Goal: Task Accomplishment & Management: Manage account settings

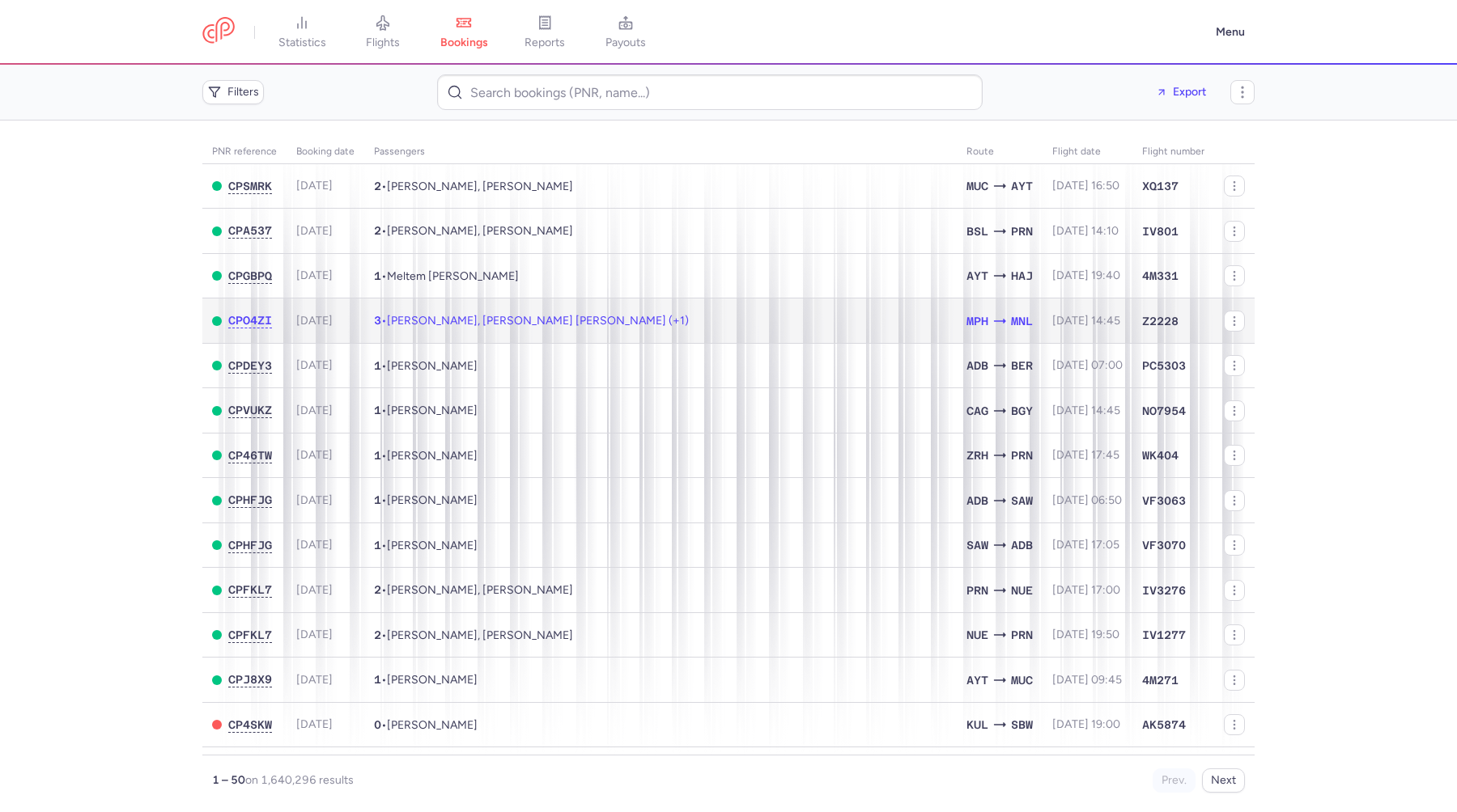
click at [675, 314] on td "3 • [PERSON_NAME], [PERSON_NAME] [PERSON_NAME] (+1)" at bounding box center [660, 321] width 593 height 45
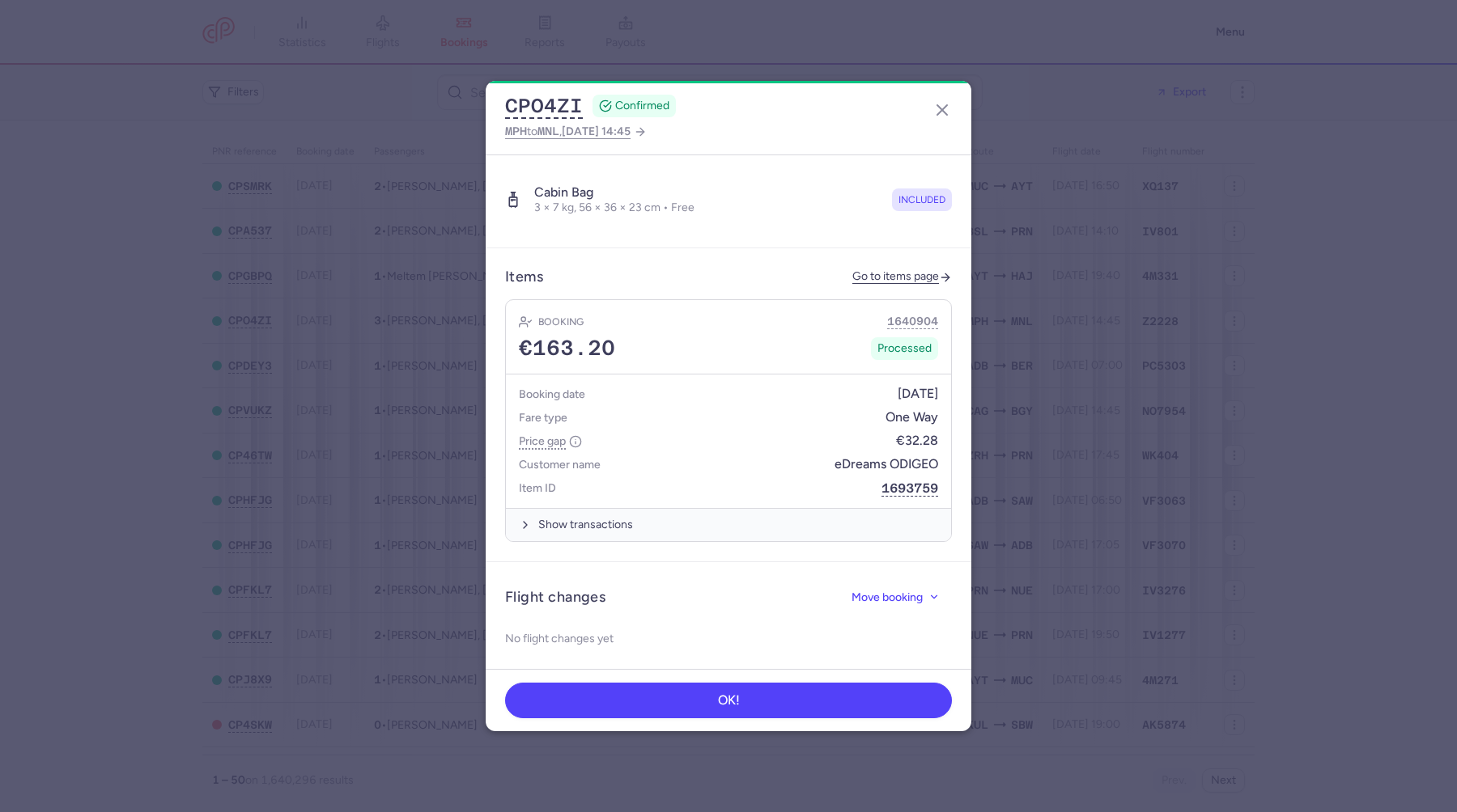
scroll to position [627, 0]
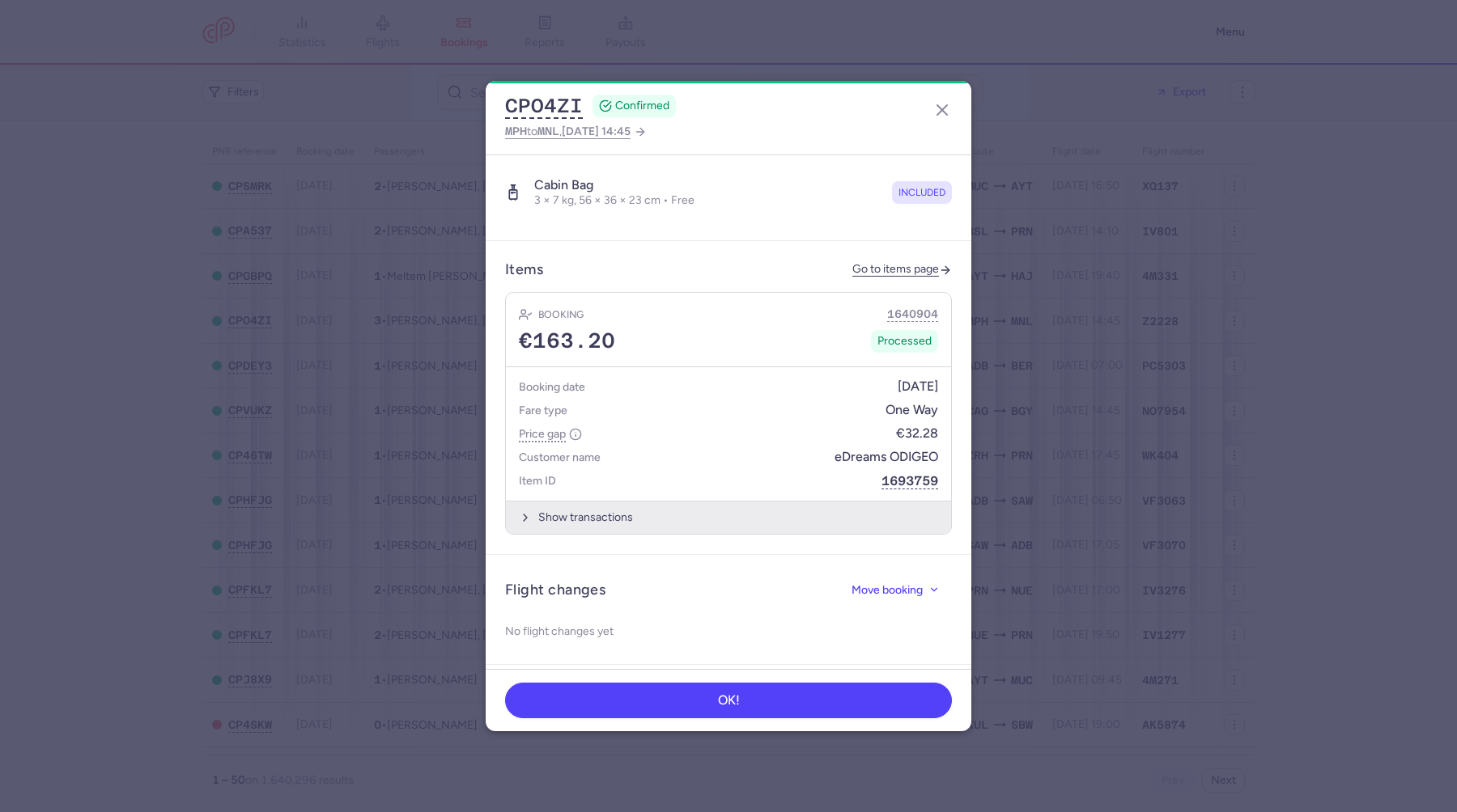
click at [594, 501] on button "Show transactions" at bounding box center [728, 517] width 445 height 33
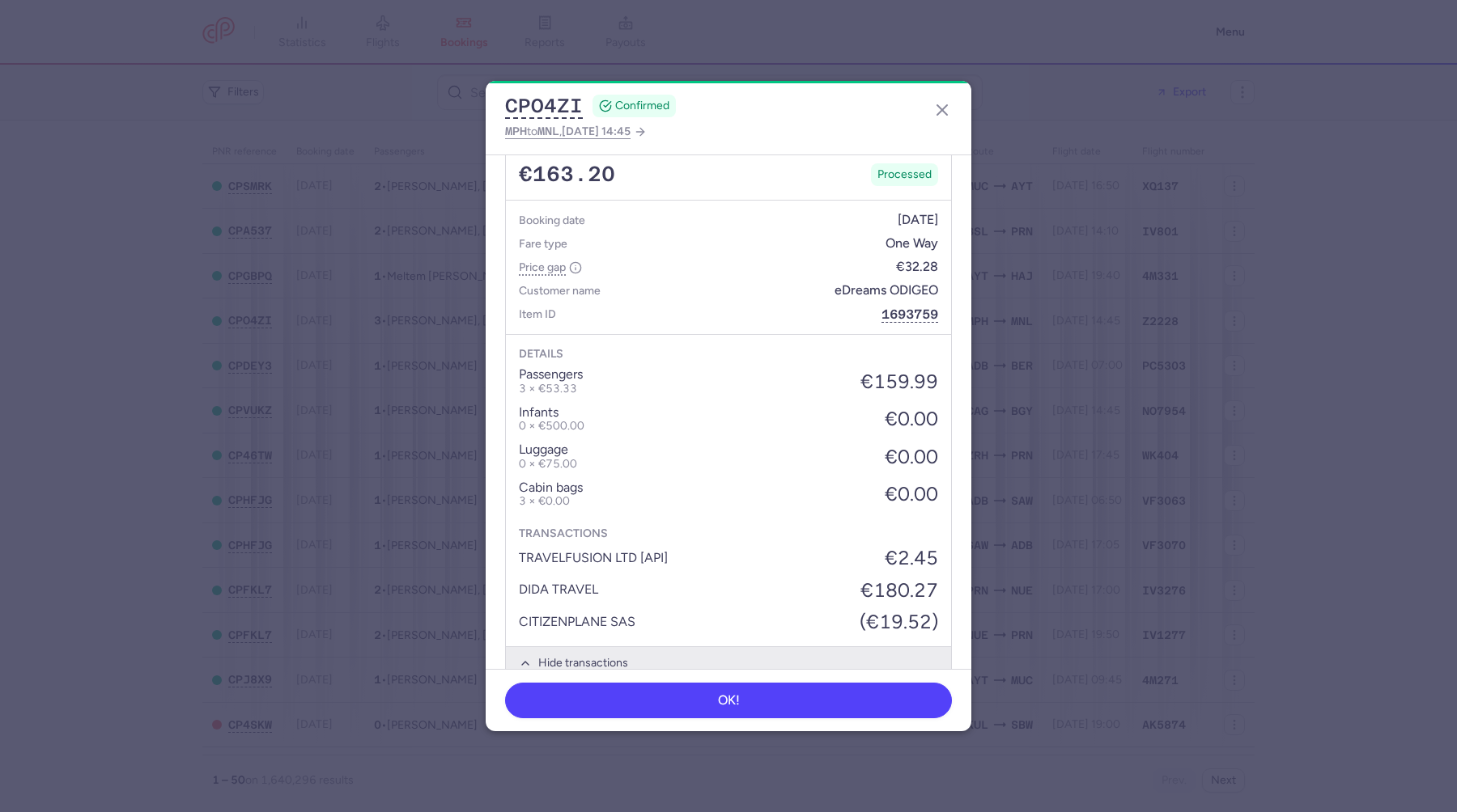
scroll to position [794, 0]
click at [939, 113] on icon "button" at bounding box center [941, 109] width 19 height 19
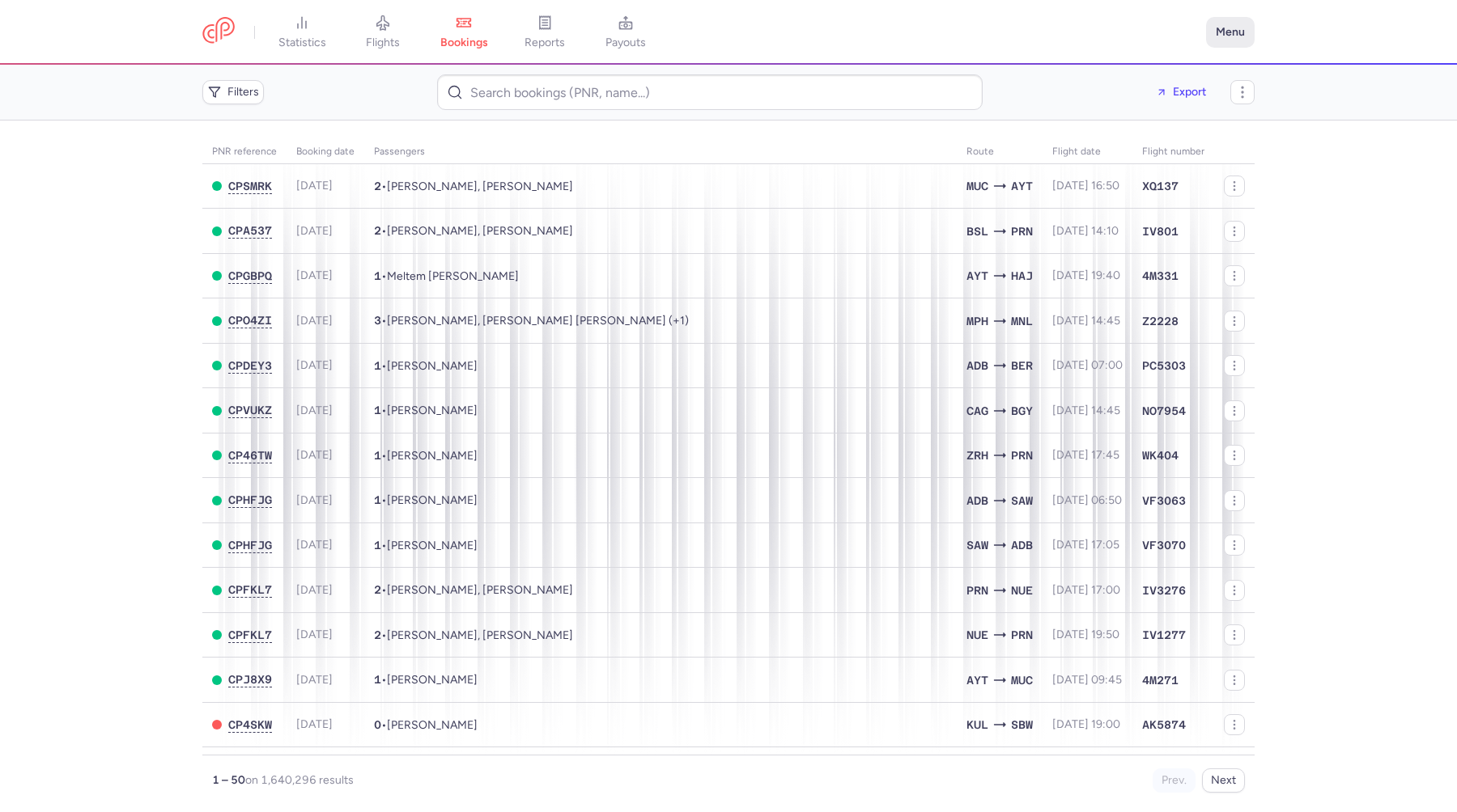
click at [1246, 29] on button "Menu" at bounding box center [1230, 32] width 48 height 31
click at [1160, 146] on link "Settings" at bounding box center [1173, 138] width 160 height 26
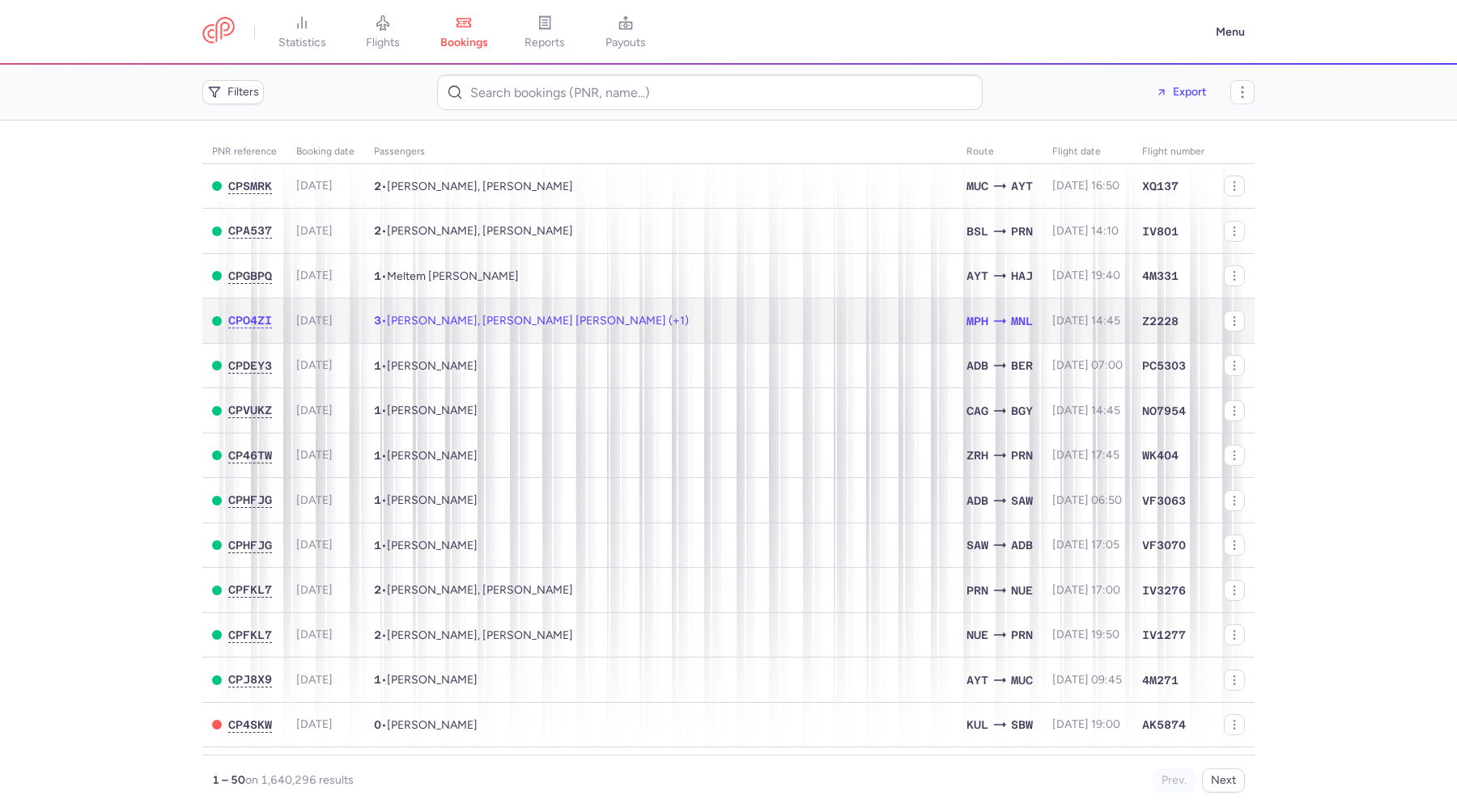
click at [683, 334] on td "3 • [PERSON_NAME], [PERSON_NAME] [PERSON_NAME] (+1)" at bounding box center [660, 321] width 593 height 45
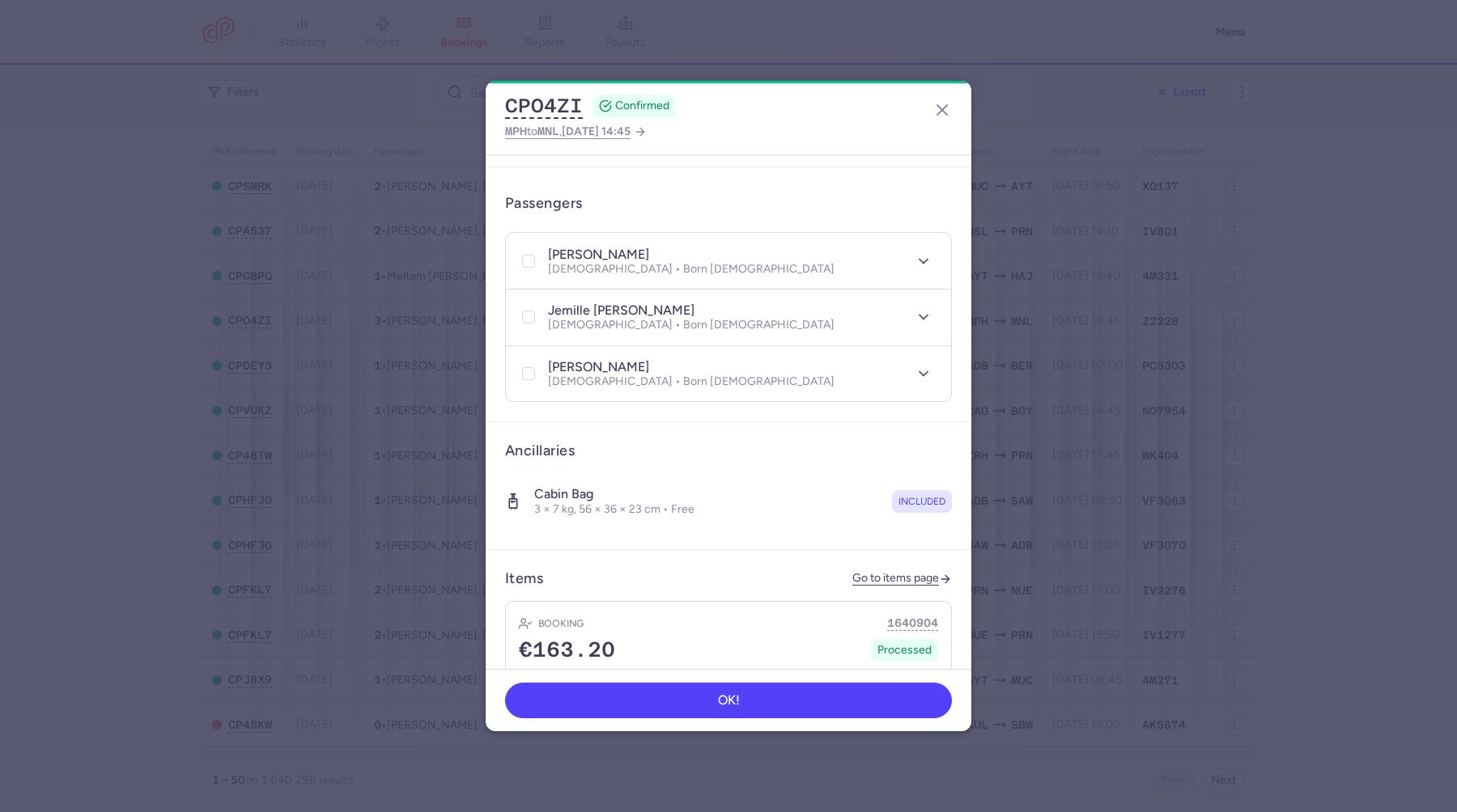
scroll to position [661, 0]
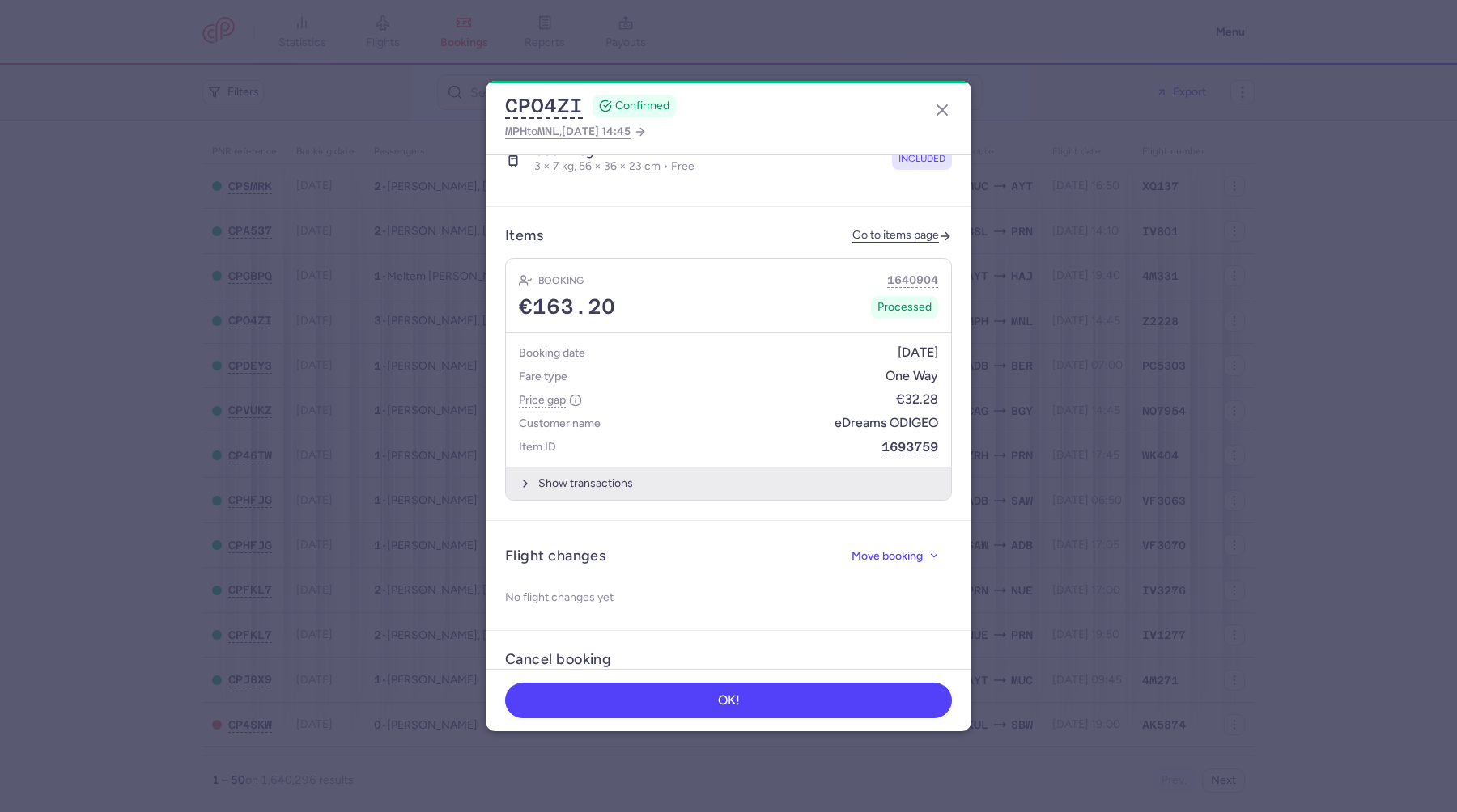
click at [621, 477] on button "Show transactions" at bounding box center [728, 484] width 445 height 33
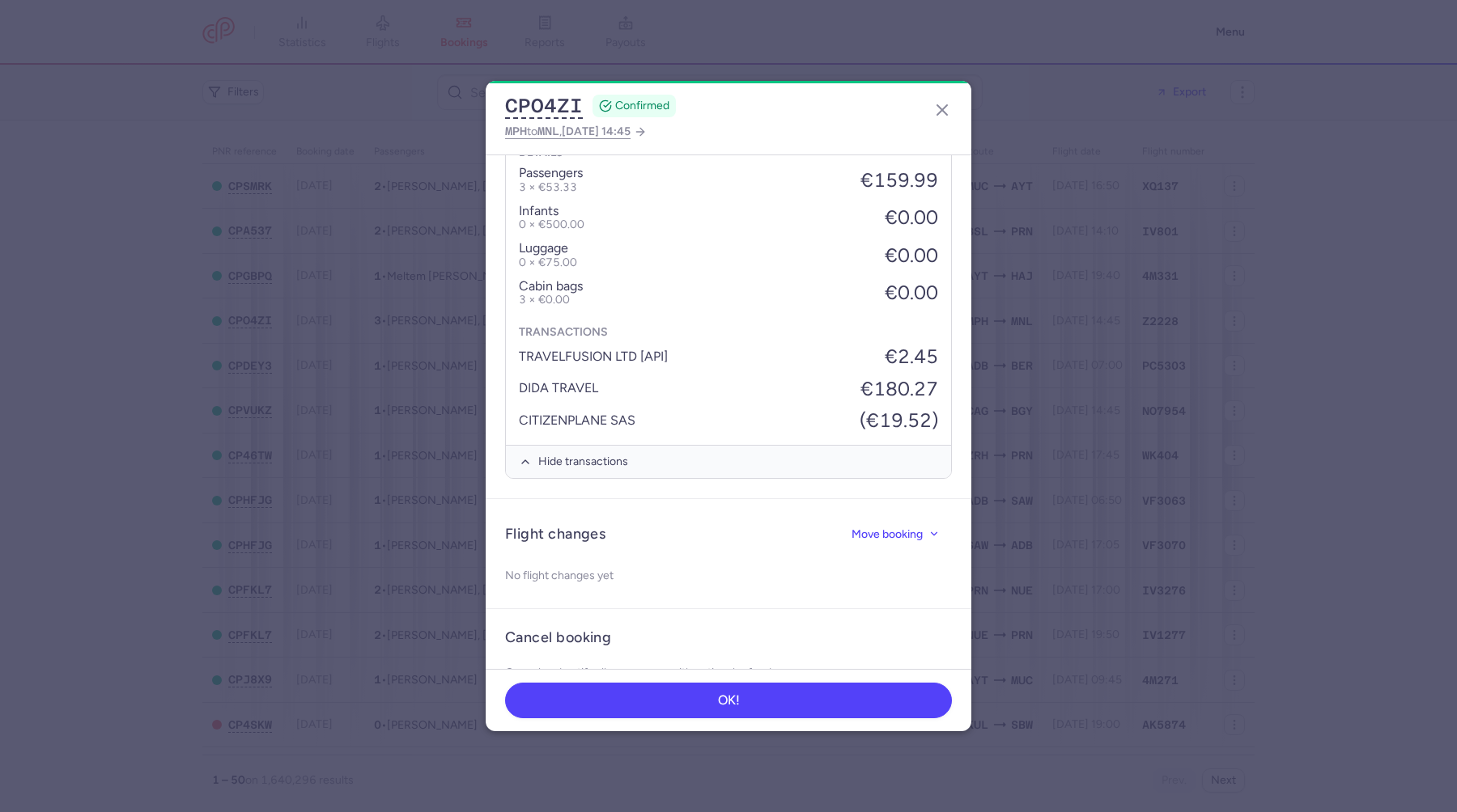
scroll to position [973, 0]
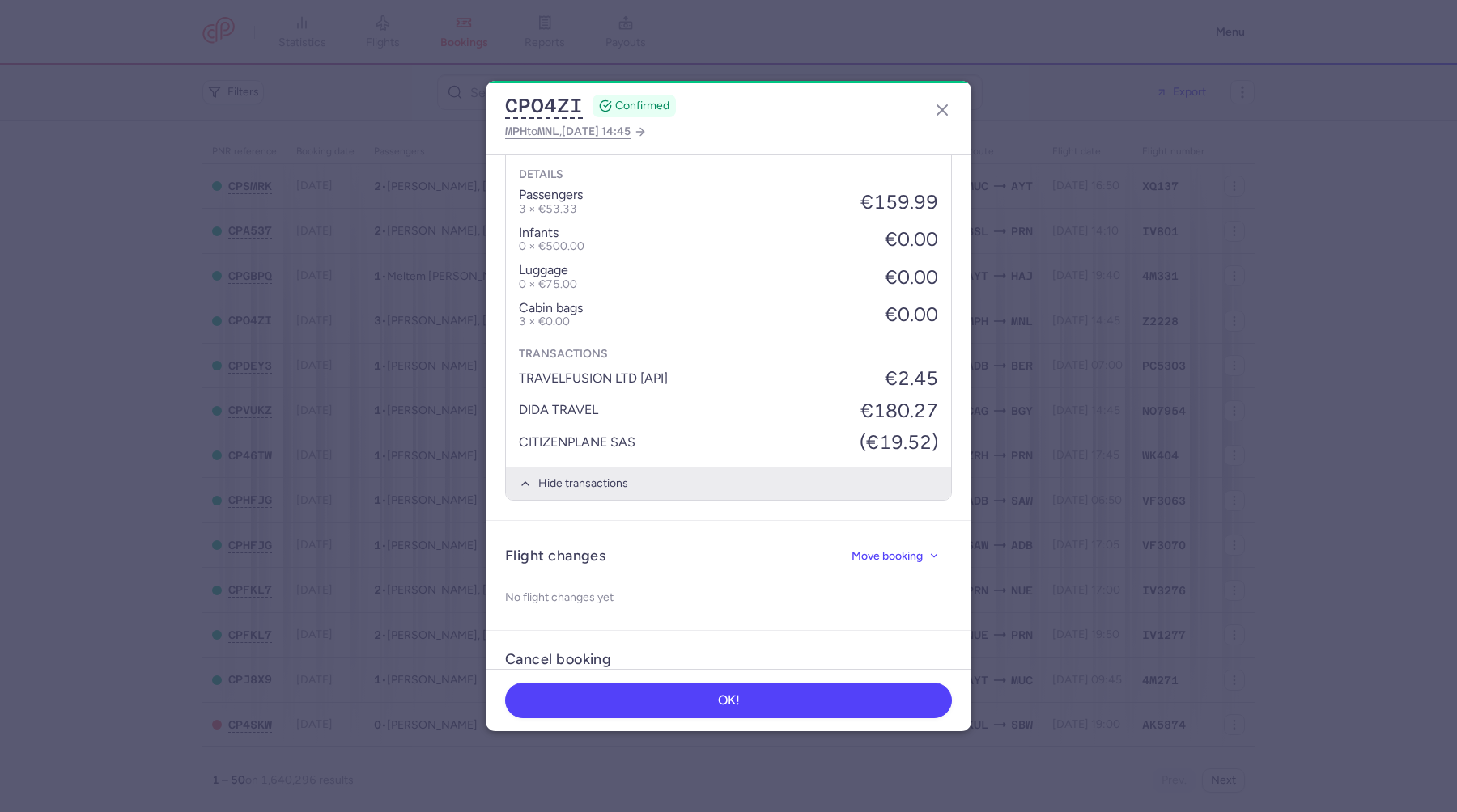
click at [725, 467] on button "Hide transactions" at bounding box center [728, 484] width 445 height 33
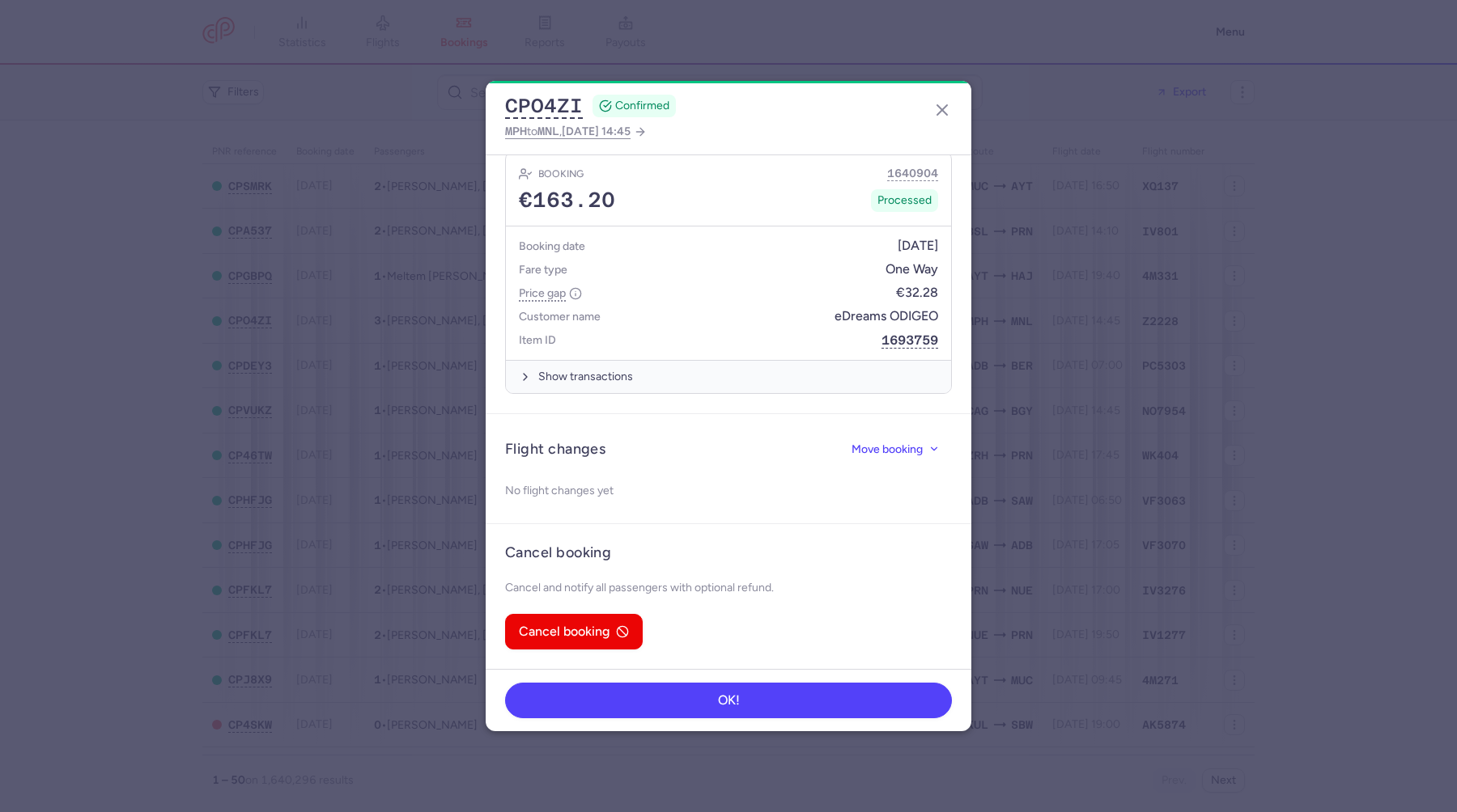
scroll to position [754, 0]
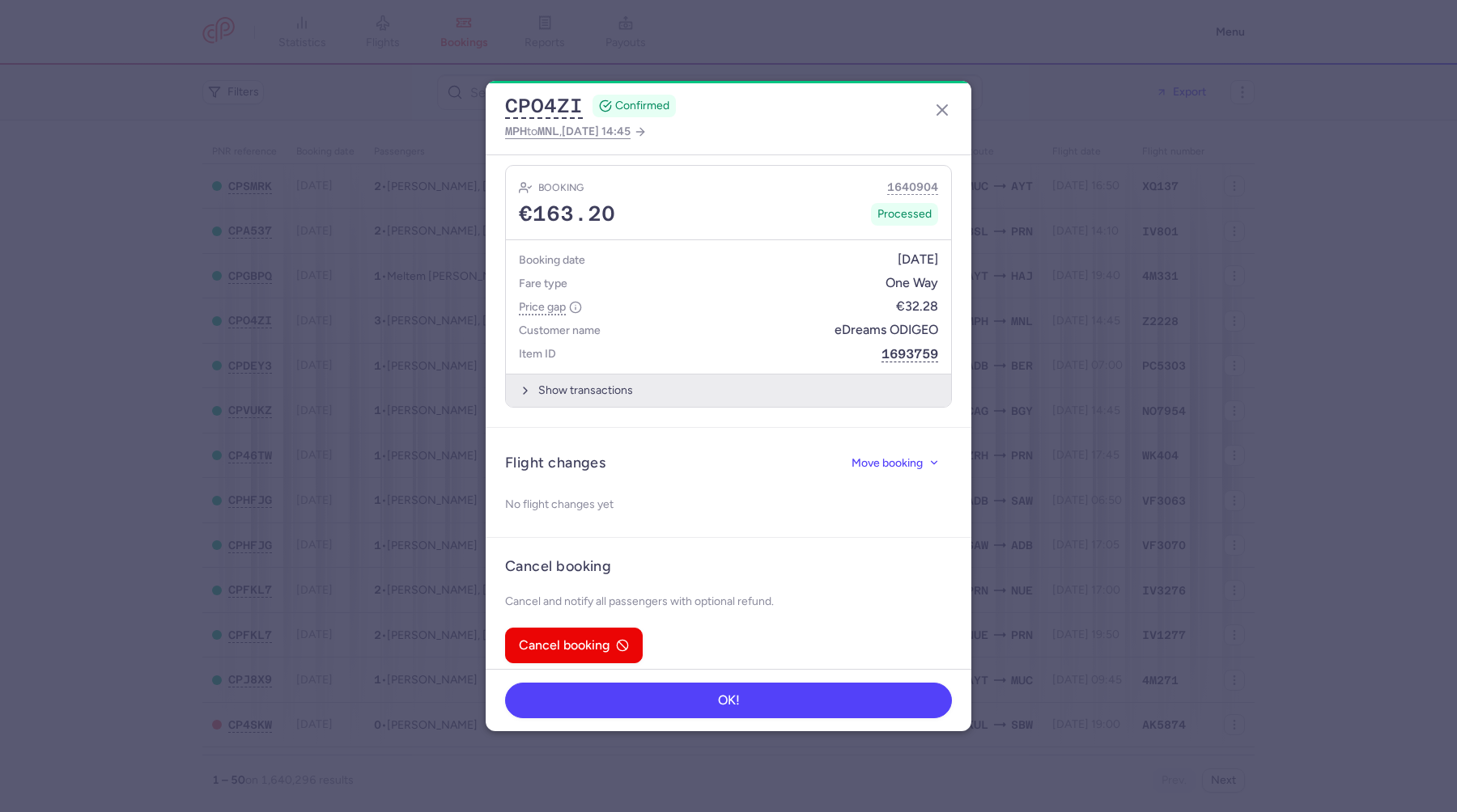
click at [685, 384] on button "Show transactions" at bounding box center [728, 390] width 445 height 33
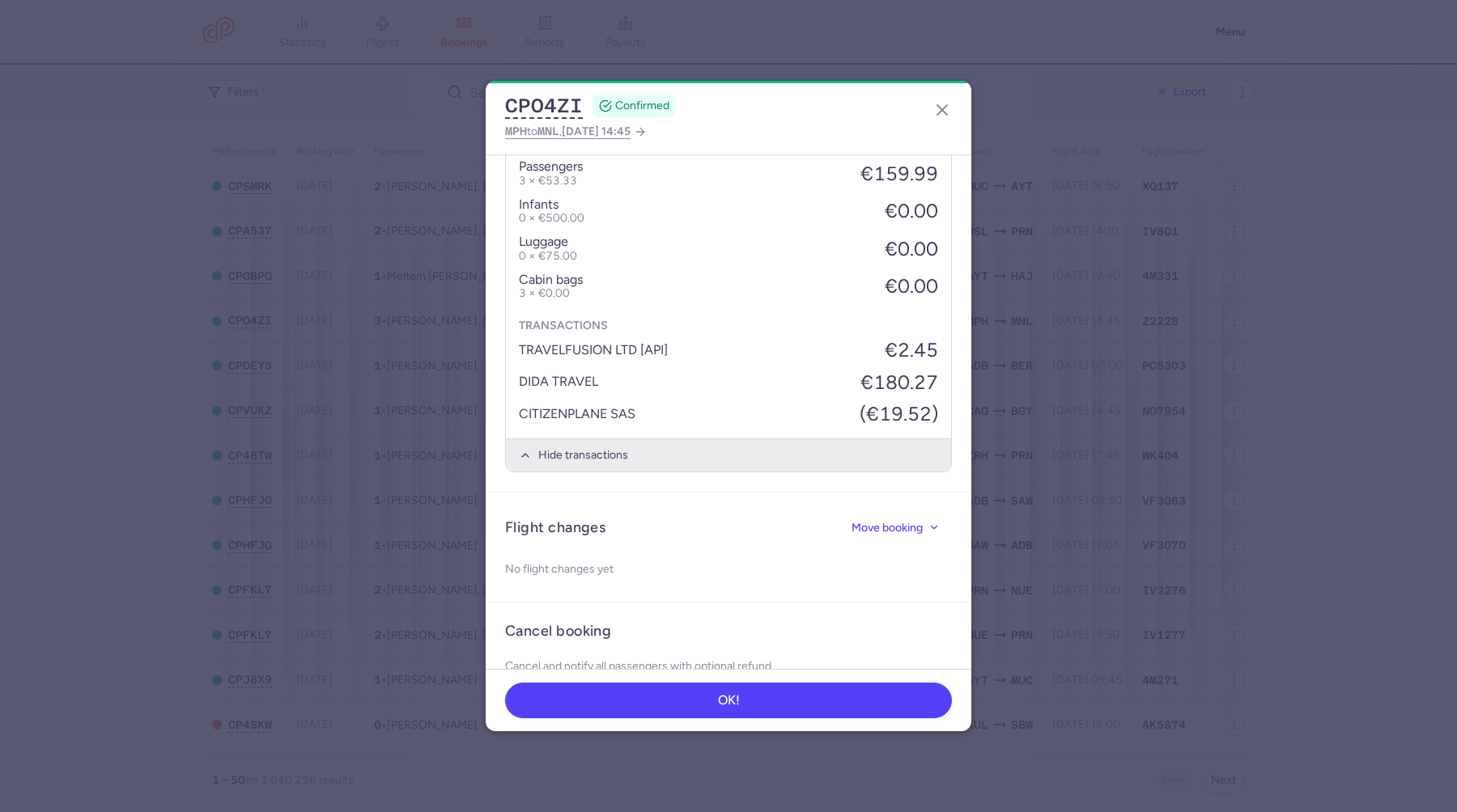
scroll to position [1019, 0]
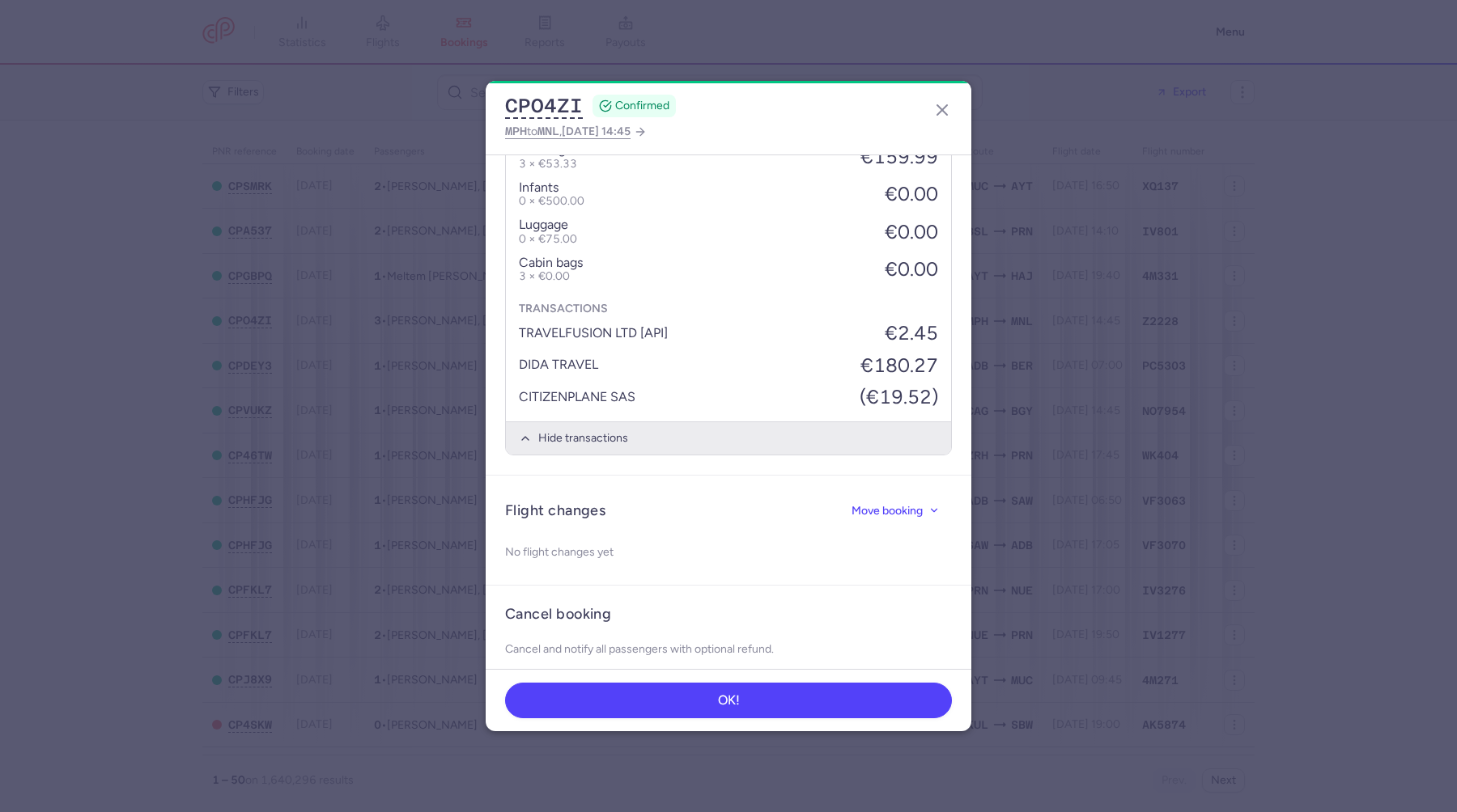
click at [626, 426] on button "Hide transactions" at bounding box center [728, 438] width 445 height 33
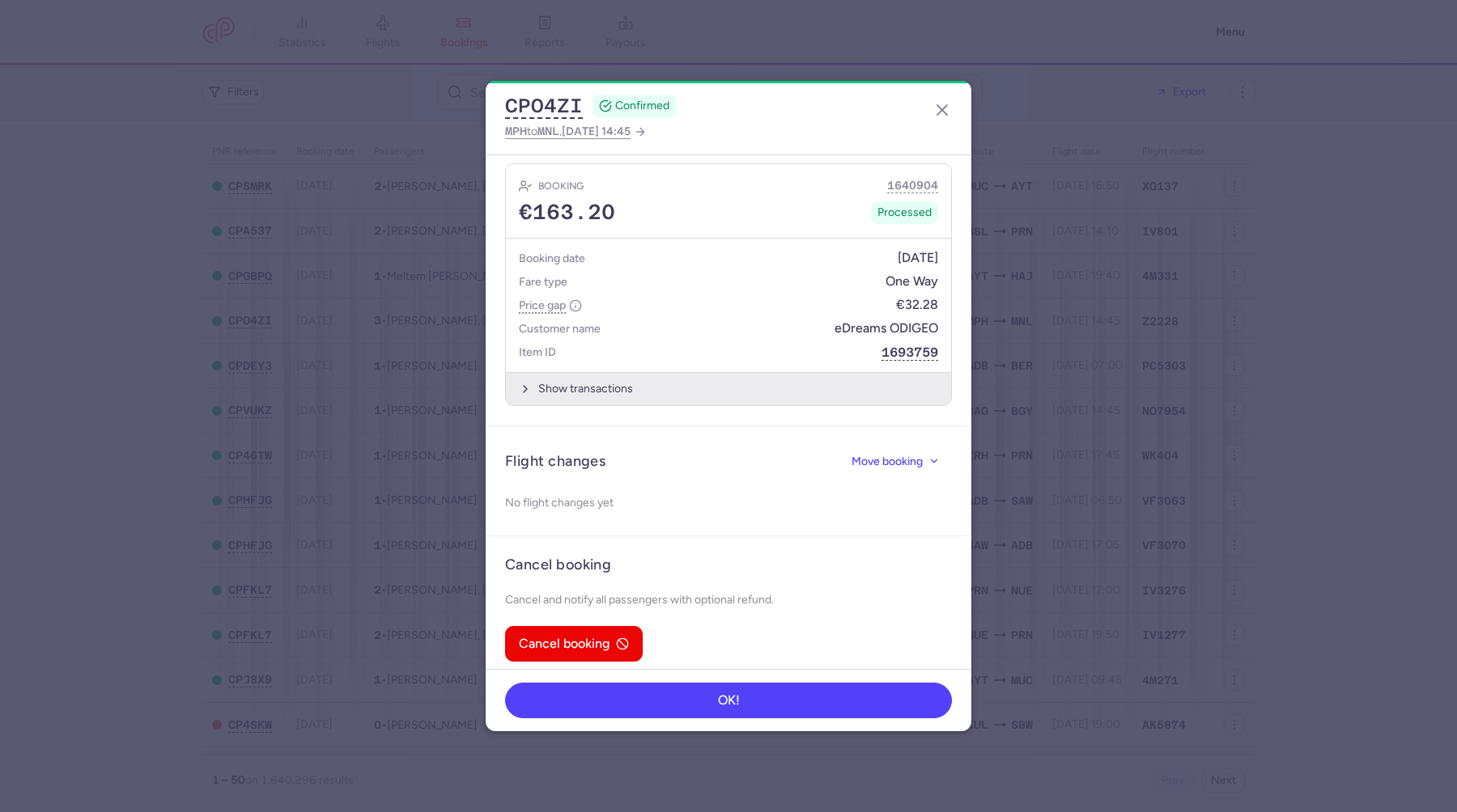
scroll to position [754, 0]
click at [639, 403] on article "Items Go to items page Booking 1640904 €163.20 Processed Booking date [DATE] Fa…" at bounding box center [729, 271] width 486 height 314
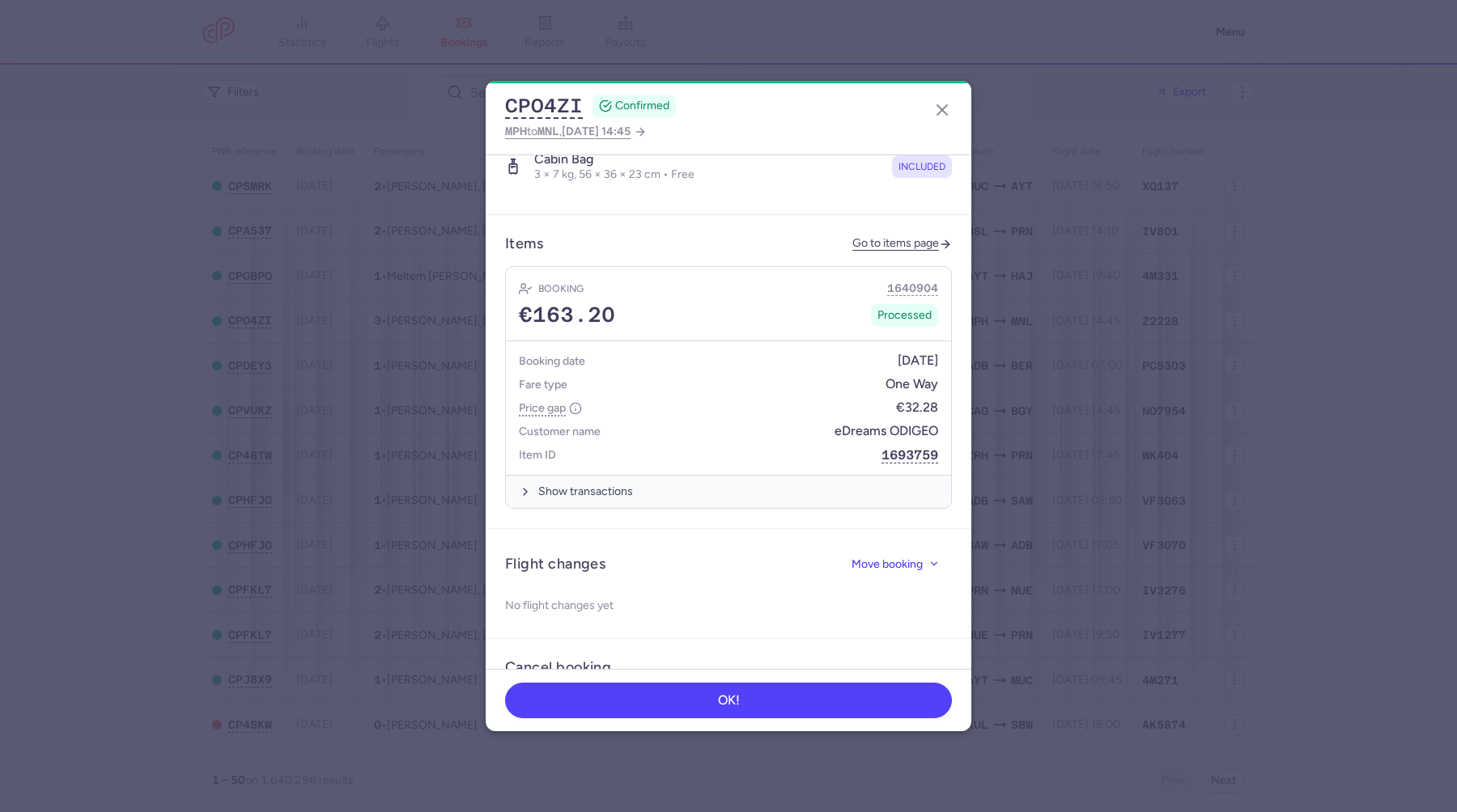
scroll to position [657, 0]
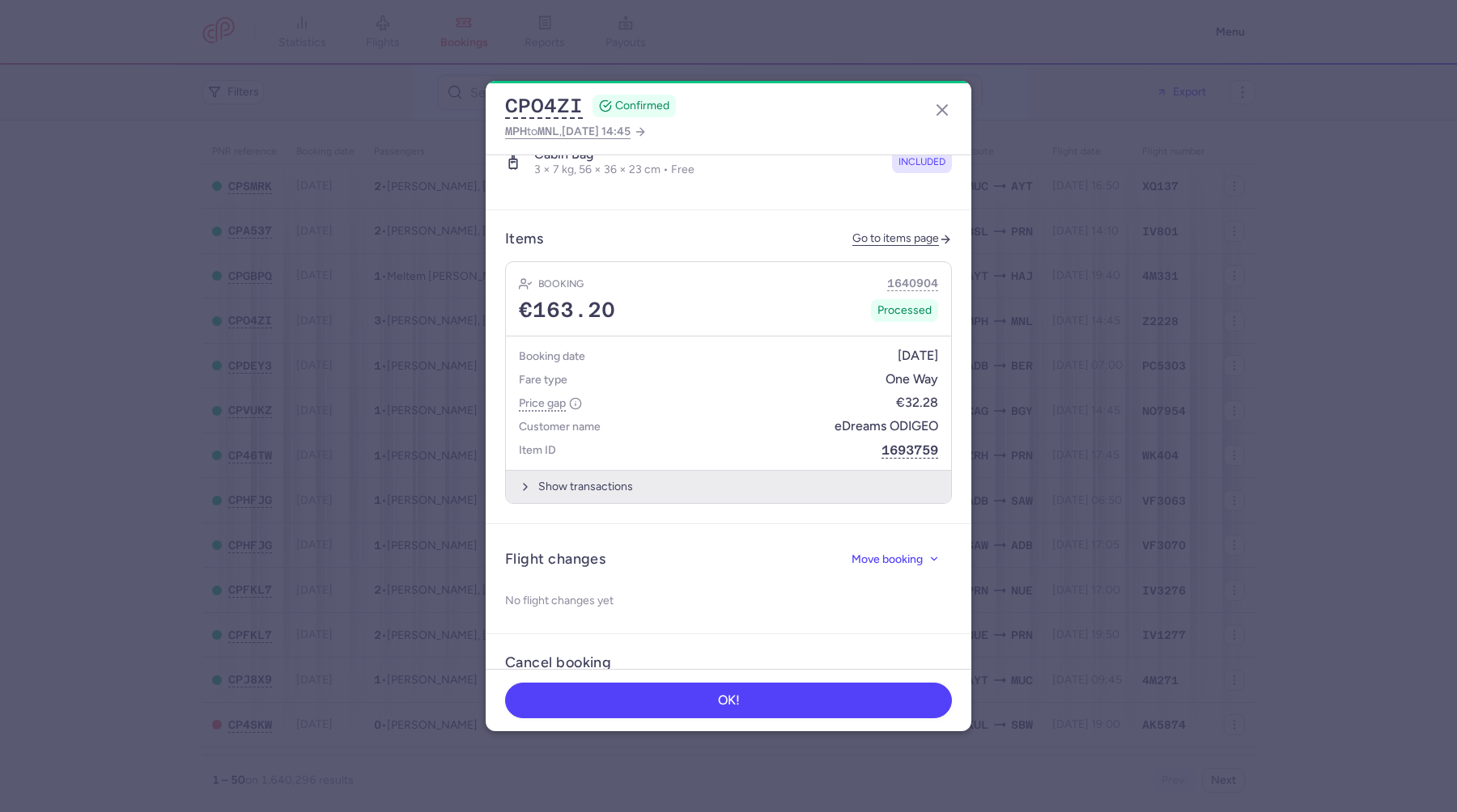
click at [671, 477] on button "Show transactions" at bounding box center [728, 487] width 445 height 33
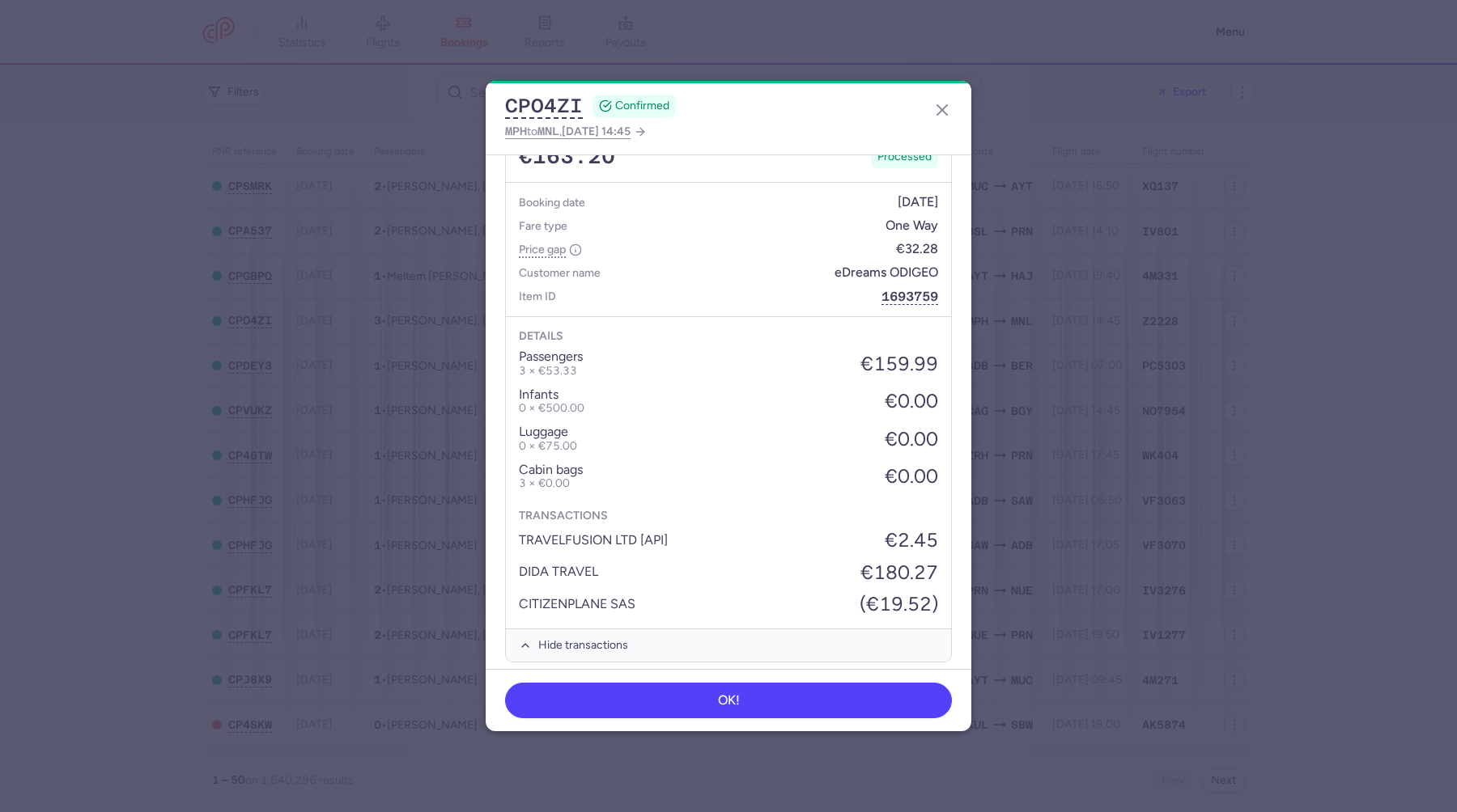
scroll to position [893, 0]
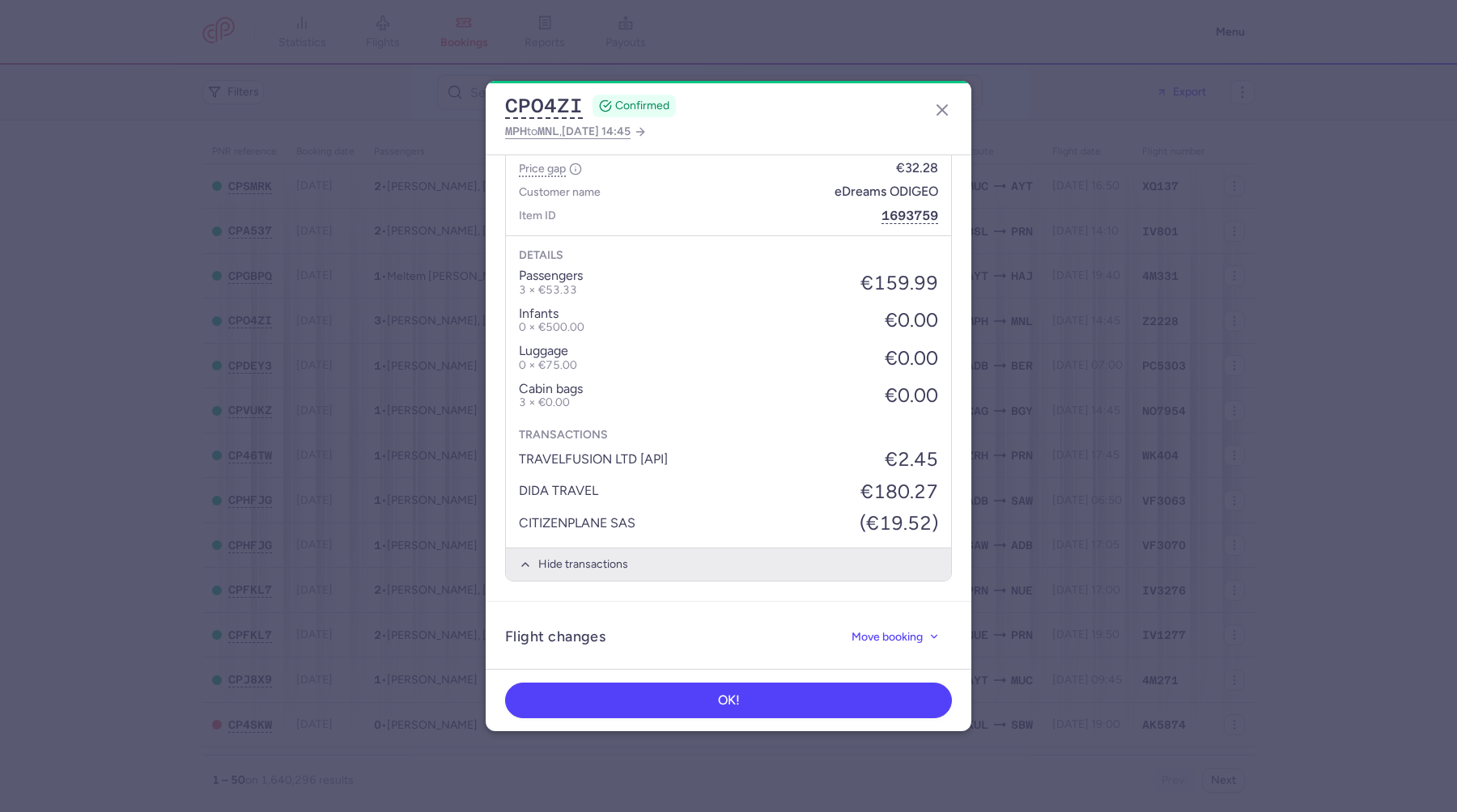
click at [604, 555] on button "Hide transactions" at bounding box center [728, 565] width 445 height 33
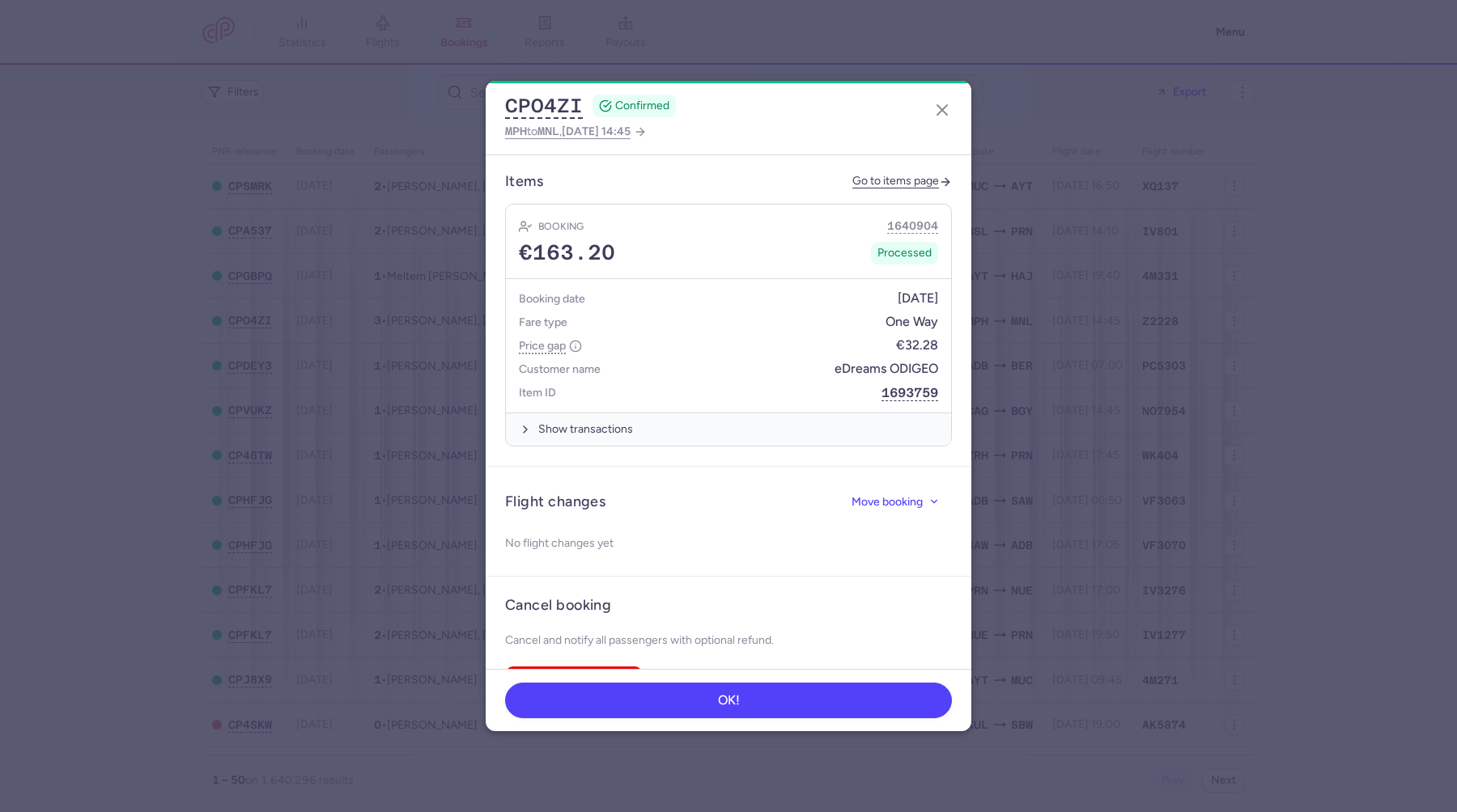
scroll to position [701, 0]
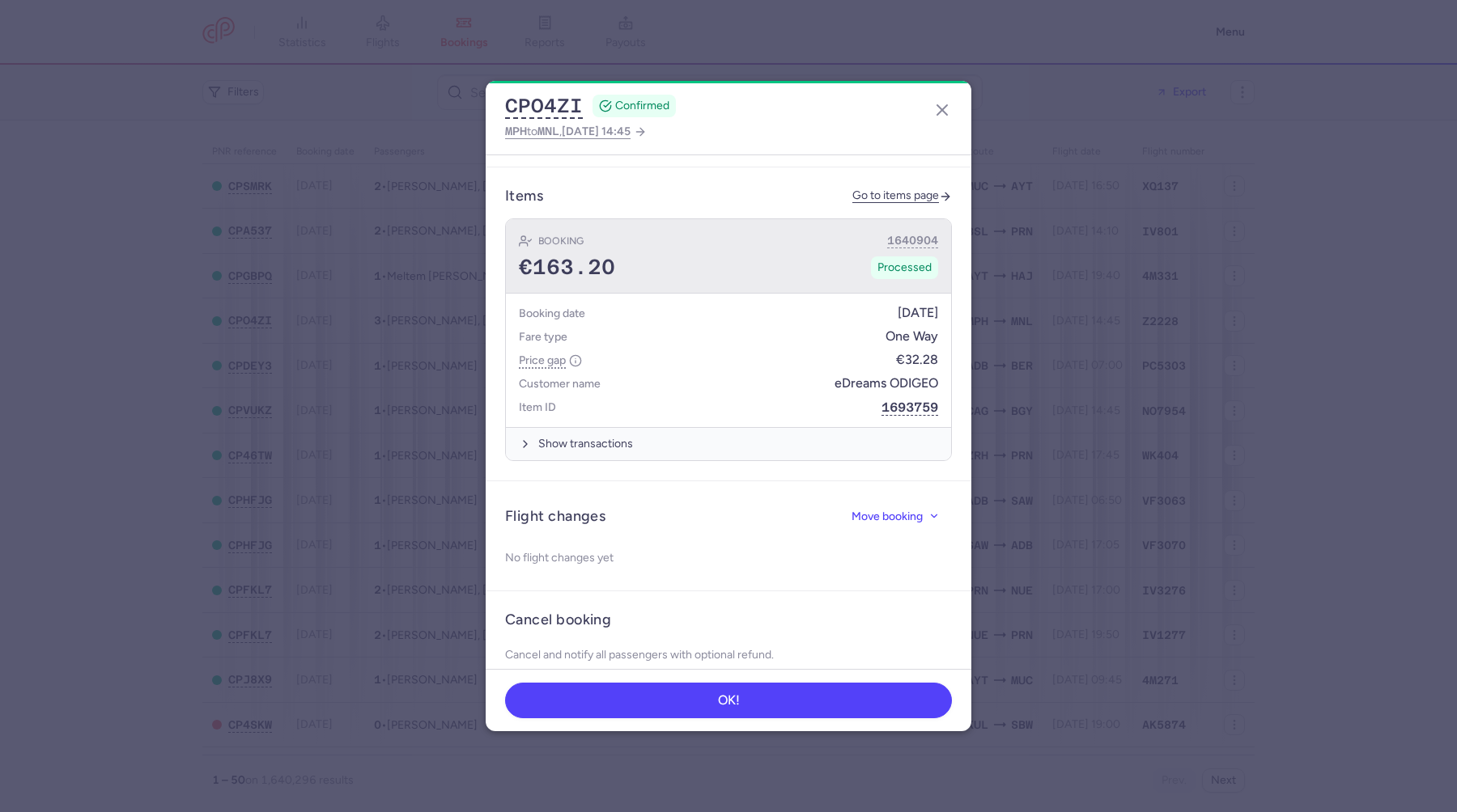
click at [790, 258] on div "€163.20 Processed" at bounding box center [728, 268] width 419 height 24
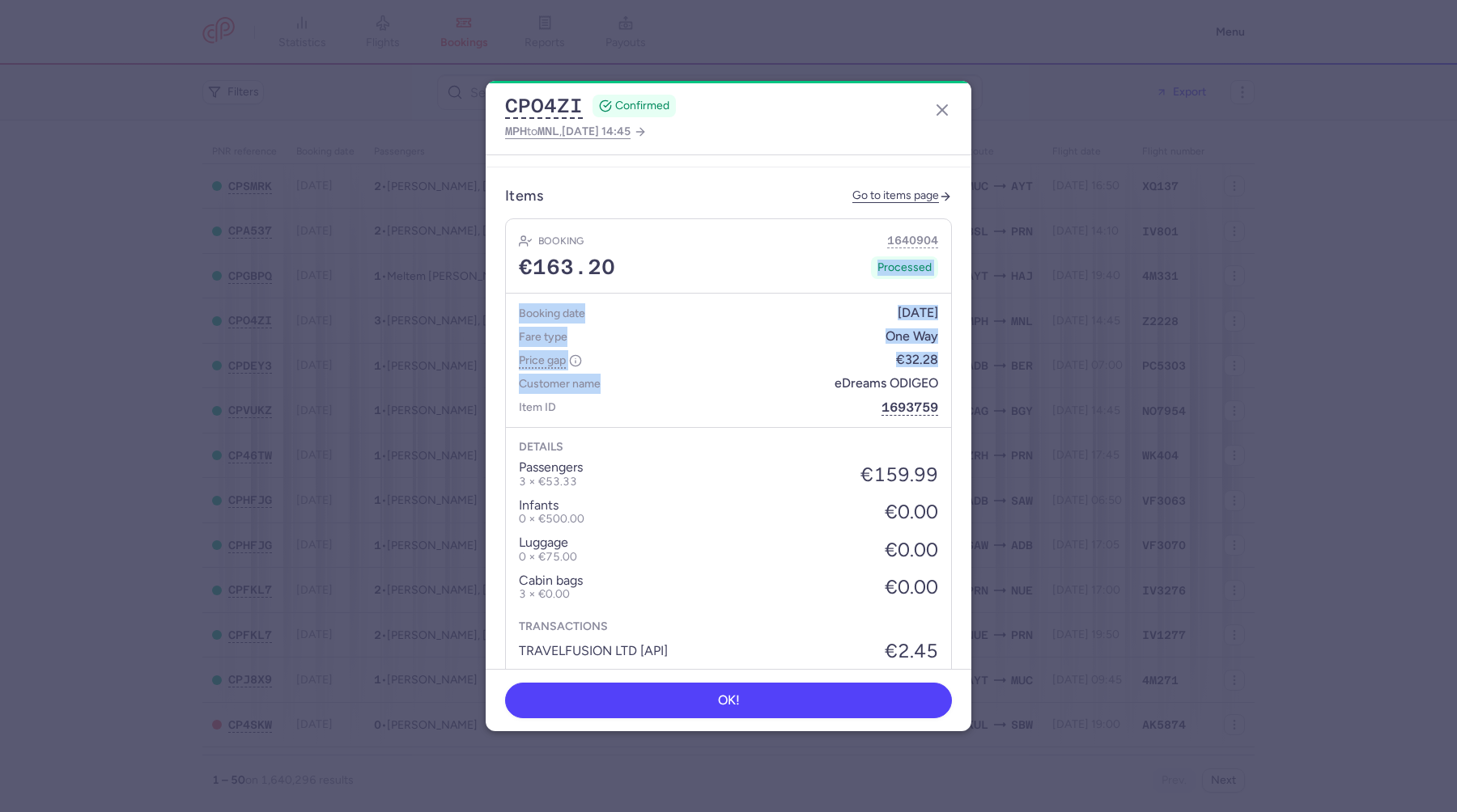
drag, startPoint x: 790, startPoint y: 257, endPoint x: 766, endPoint y: 367, distance: 112.6
click at [766, 367] on article "Booking 1640904 €163.20 Processed Booking date [DATE] Fare type One Way Price g…" at bounding box center [728, 495] width 445 height 553
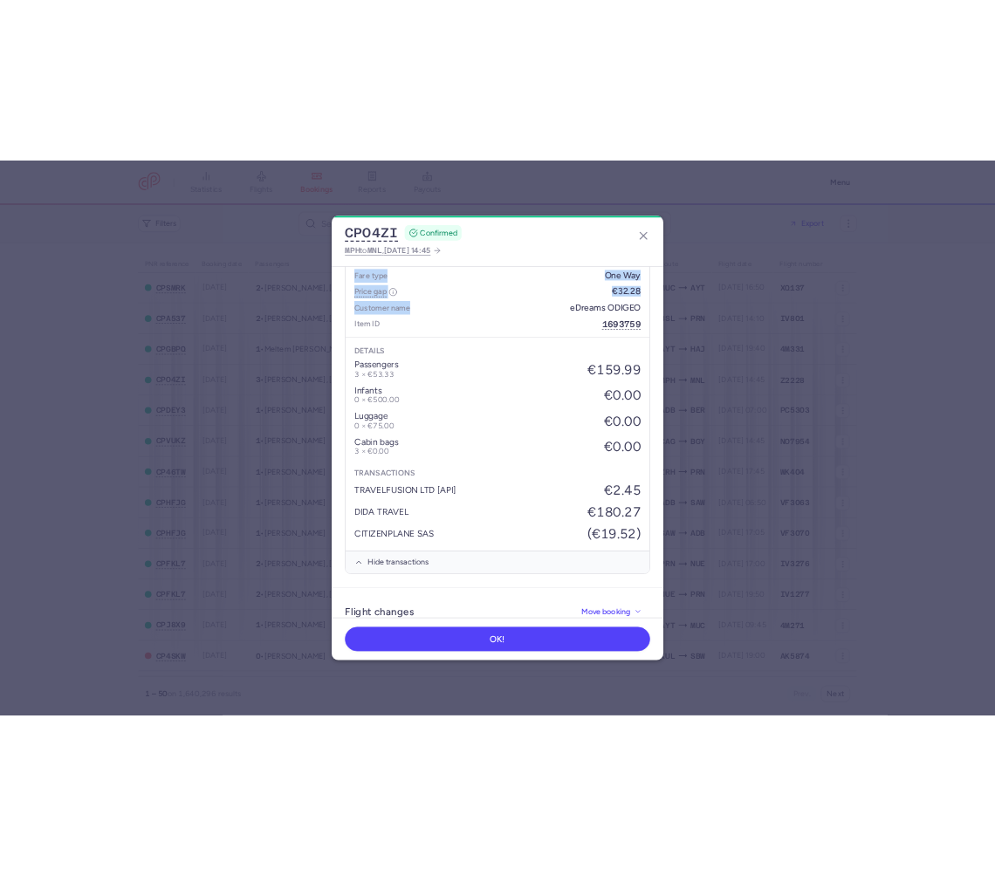
scroll to position [959, 0]
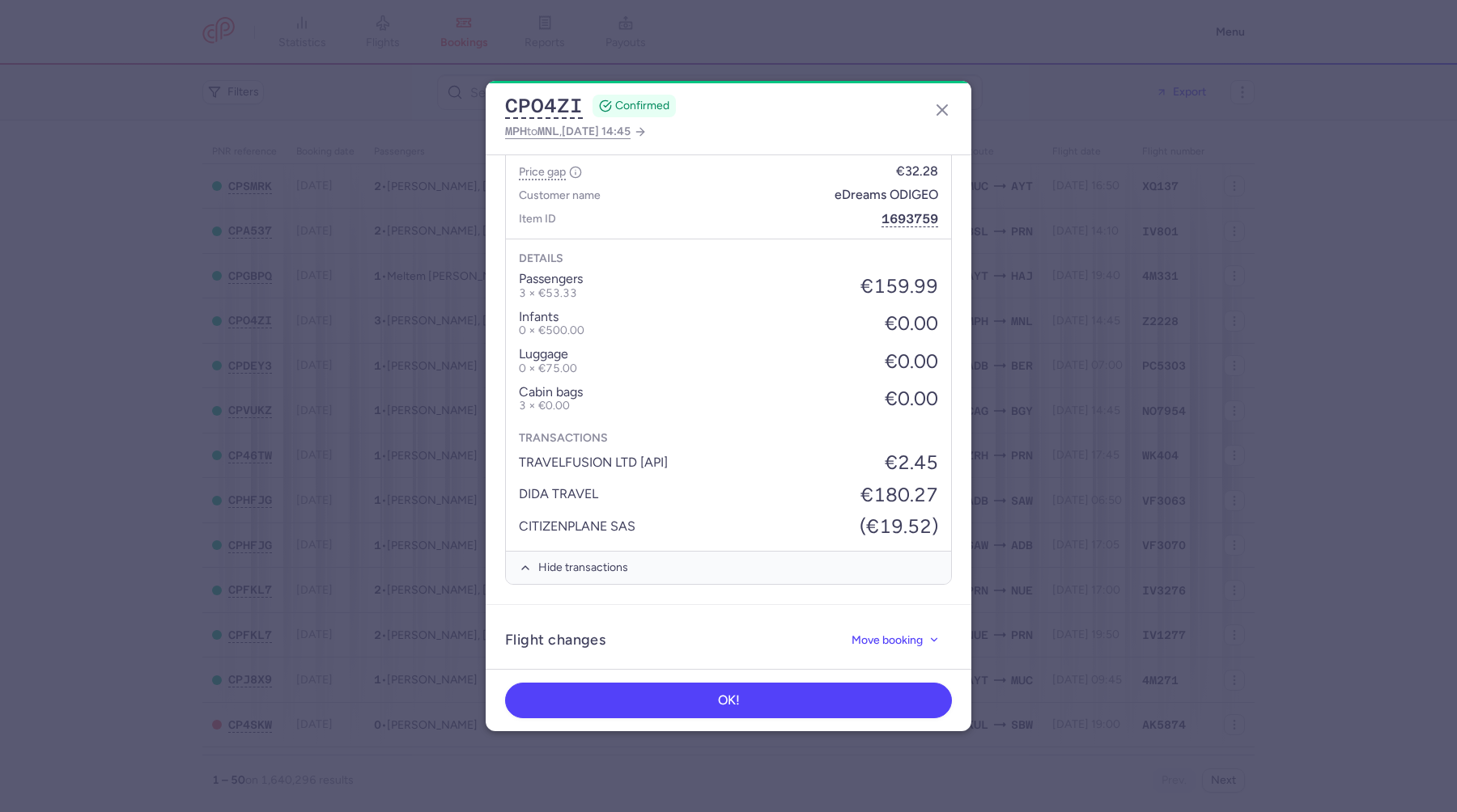
click at [766, 367] on ul "passengers 3 × €53.33 €159.99 infants 0 × €500.00 €0.00 luggage 0 × €75.00 €0.0…" at bounding box center [728, 342] width 419 height 141
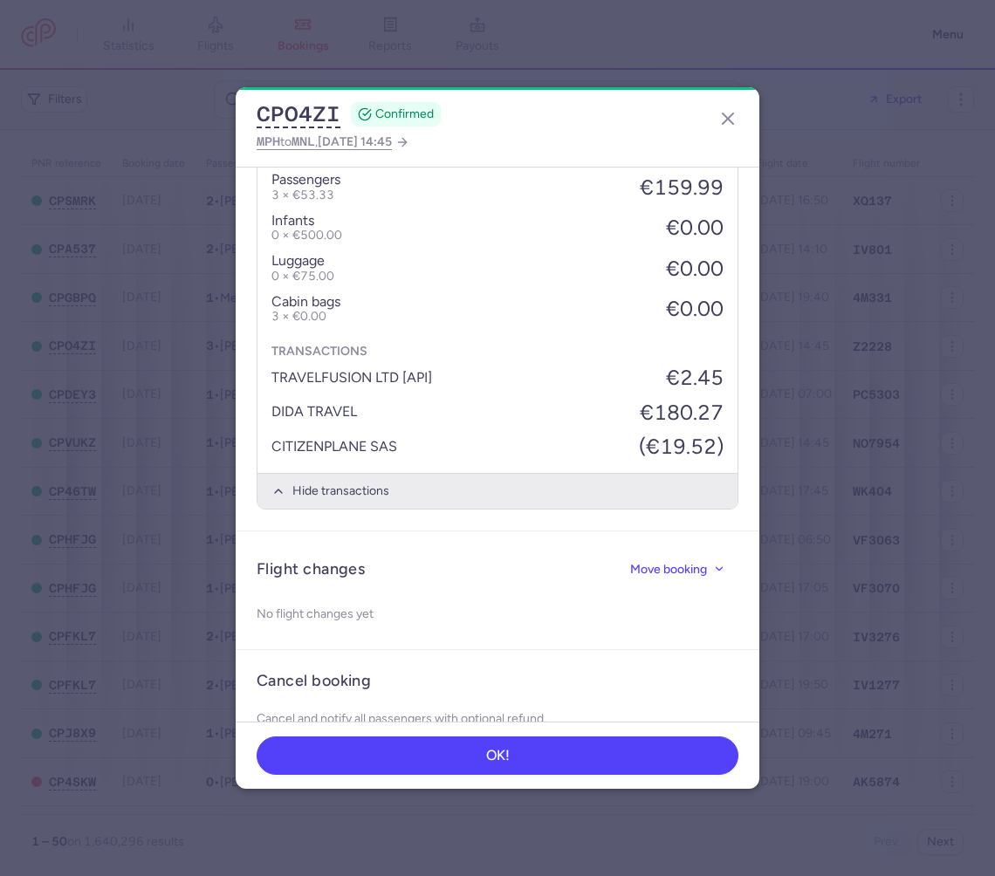
click at [470, 489] on button "Hide transactions" at bounding box center [497, 491] width 480 height 36
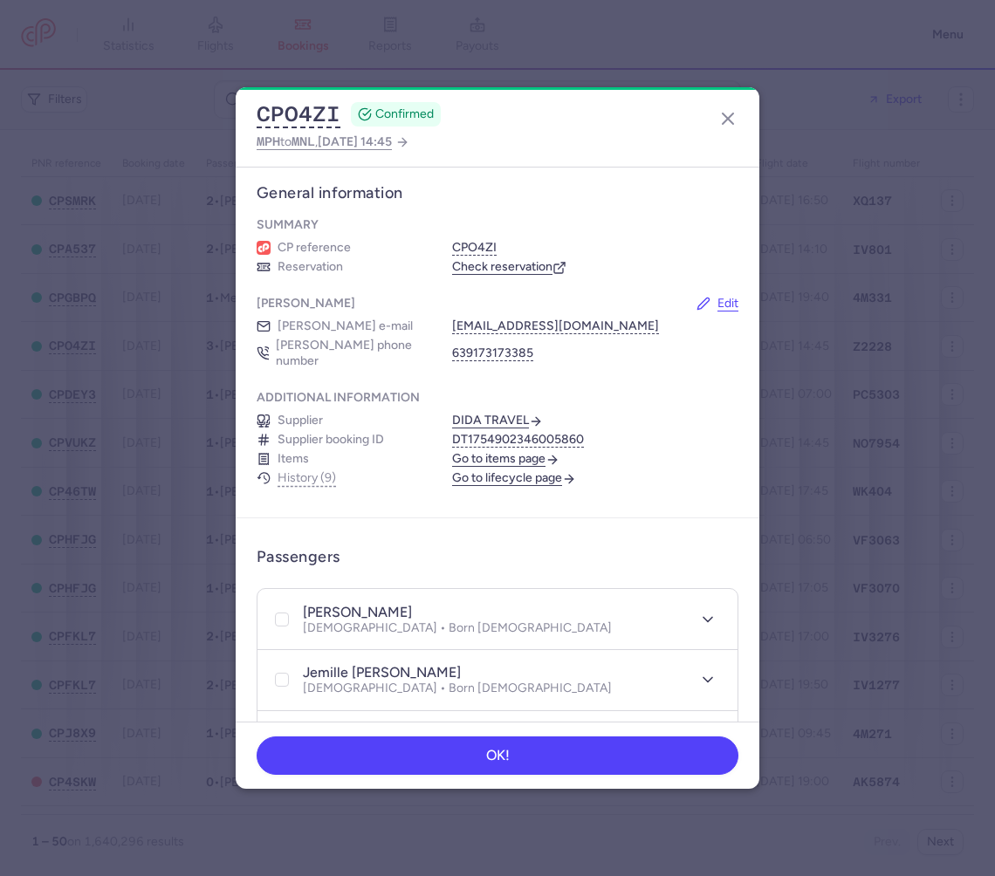
scroll to position [0, 0]
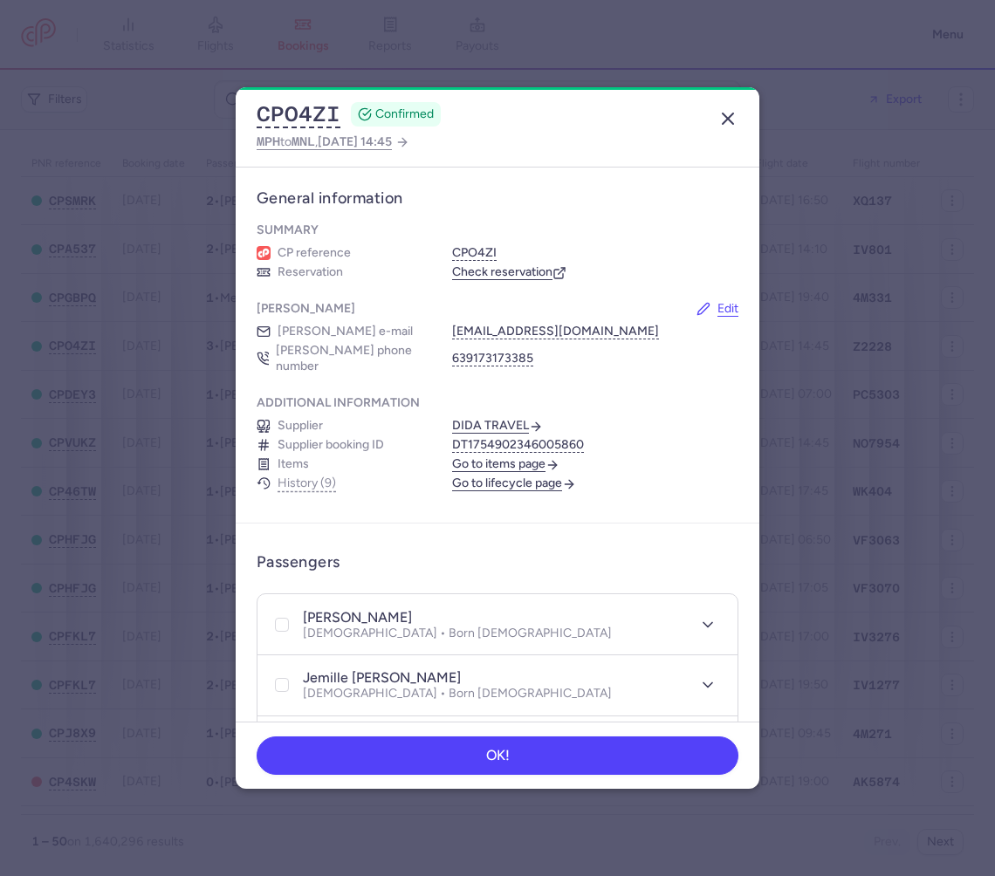
click at [729, 122] on icon "button" at bounding box center [727, 118] width 21 height 21
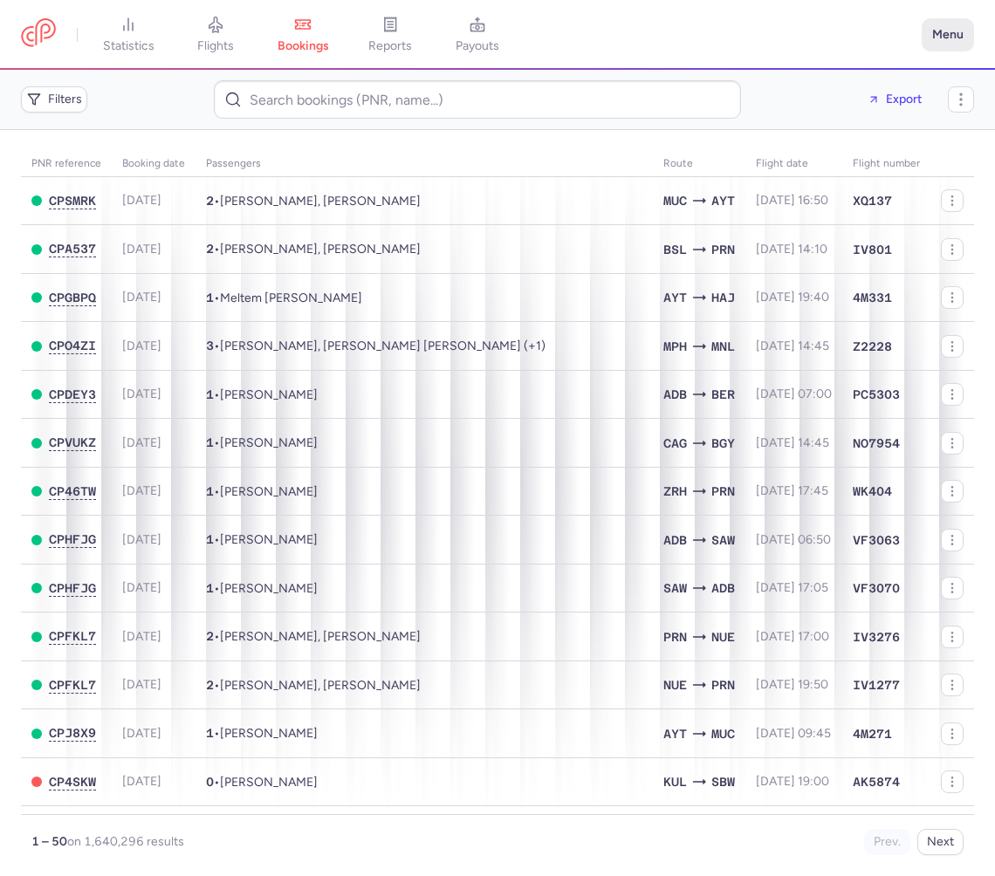
click at [935, 40] on button "Menu" at bounding box center [948, 34] width 52 height 33
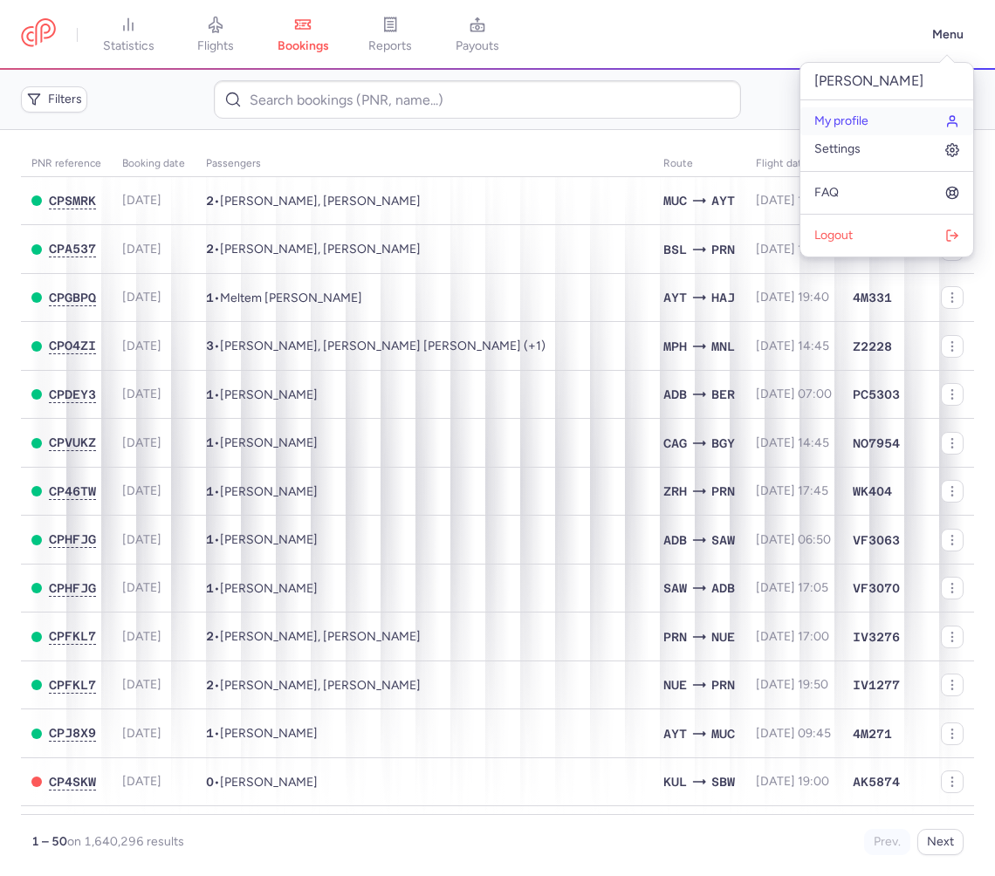
click at [846, 131] on link "My profile" at bounding box center [886, 121] width 173 height 28
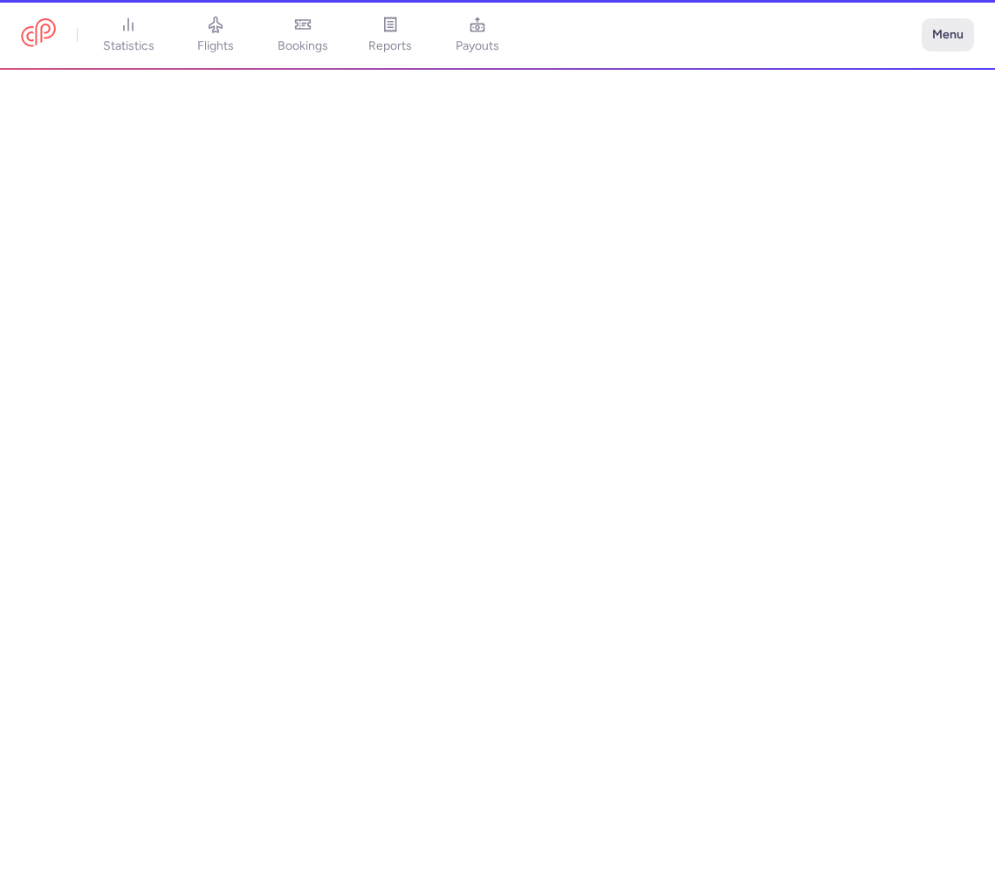
click at [939, 40] on button "Menu" at bounding box center [948, 34] width 52 height 33
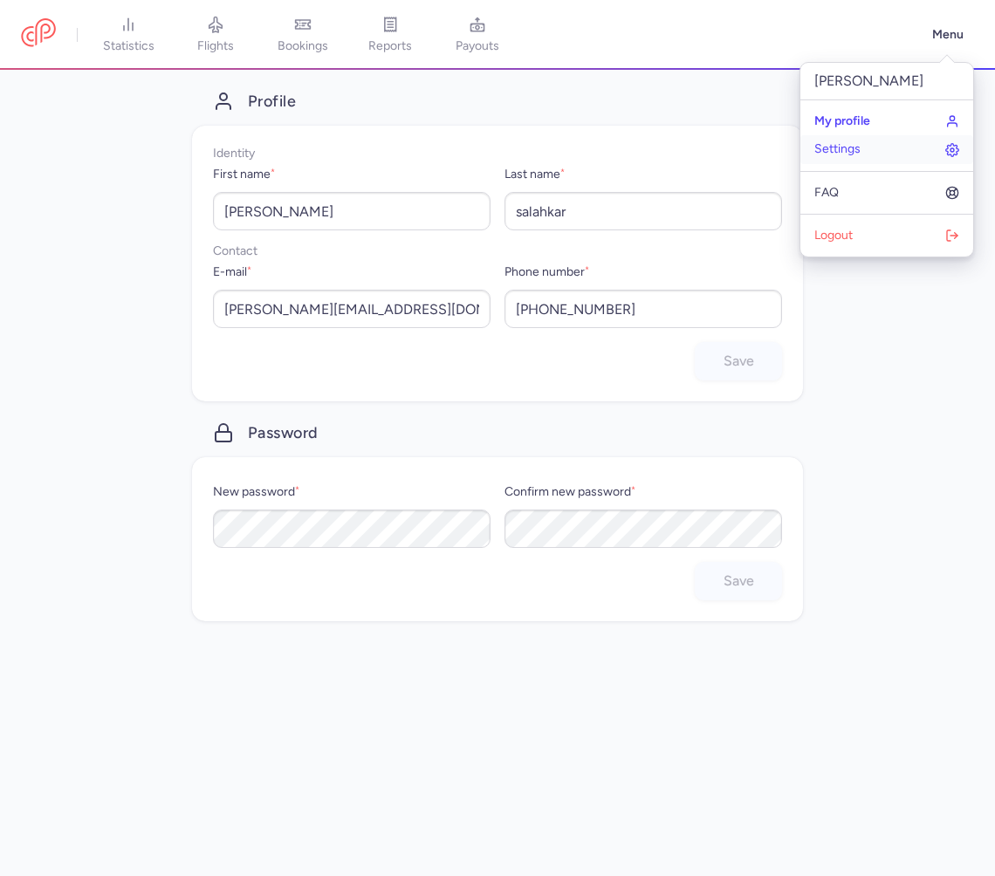
click at [874, 151] on link "Settings" at bounding box center [886, 149] width 173 height 28
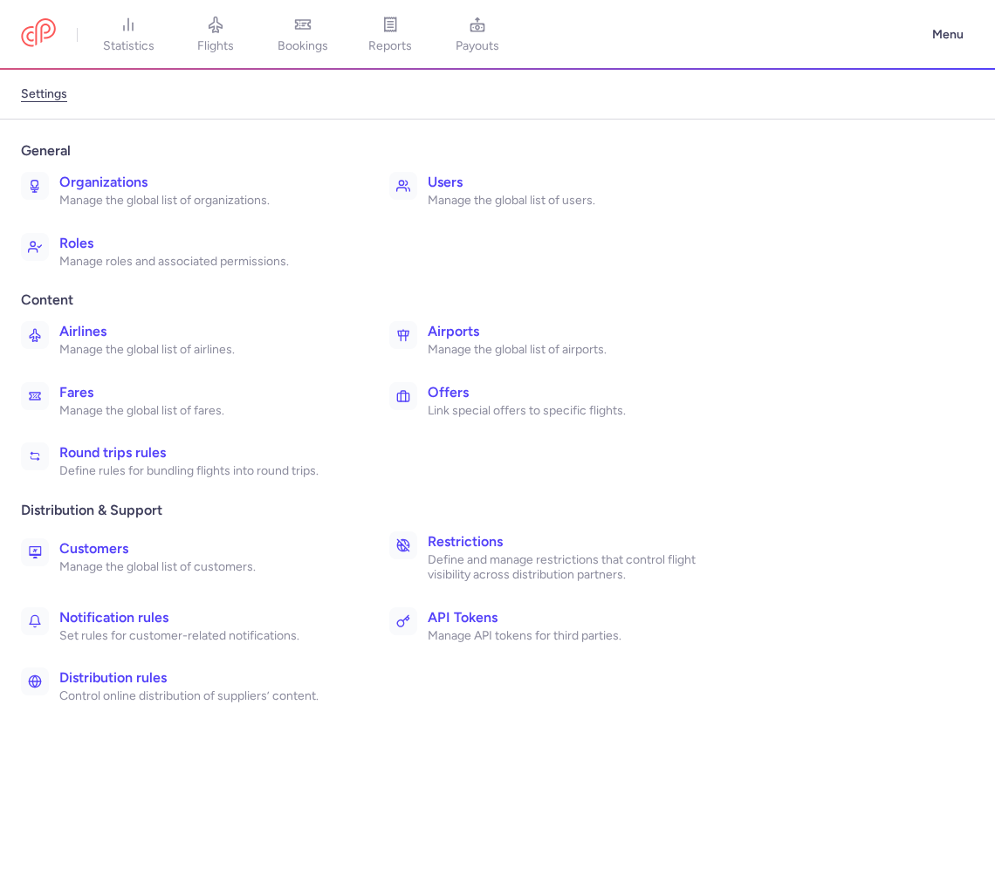
click at [211, 197] on p "Manage the global list of organizations." at bounding box center [204, 201] width 291 height 16
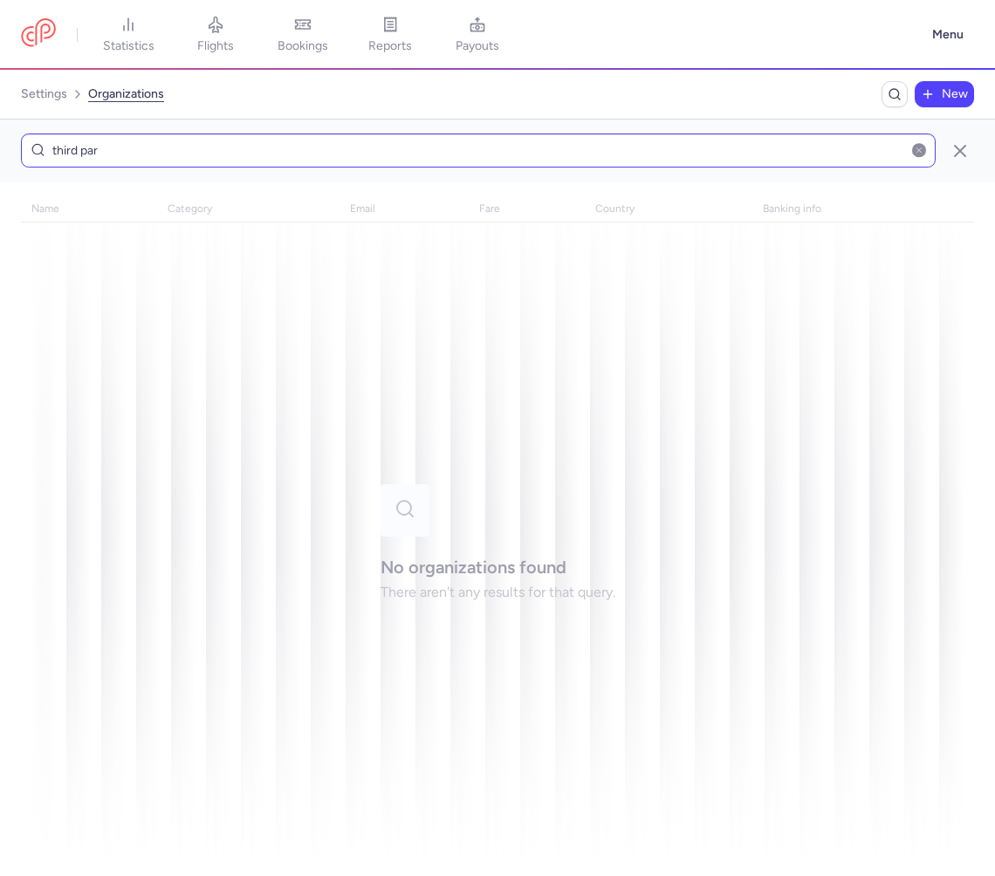
type input "third part"
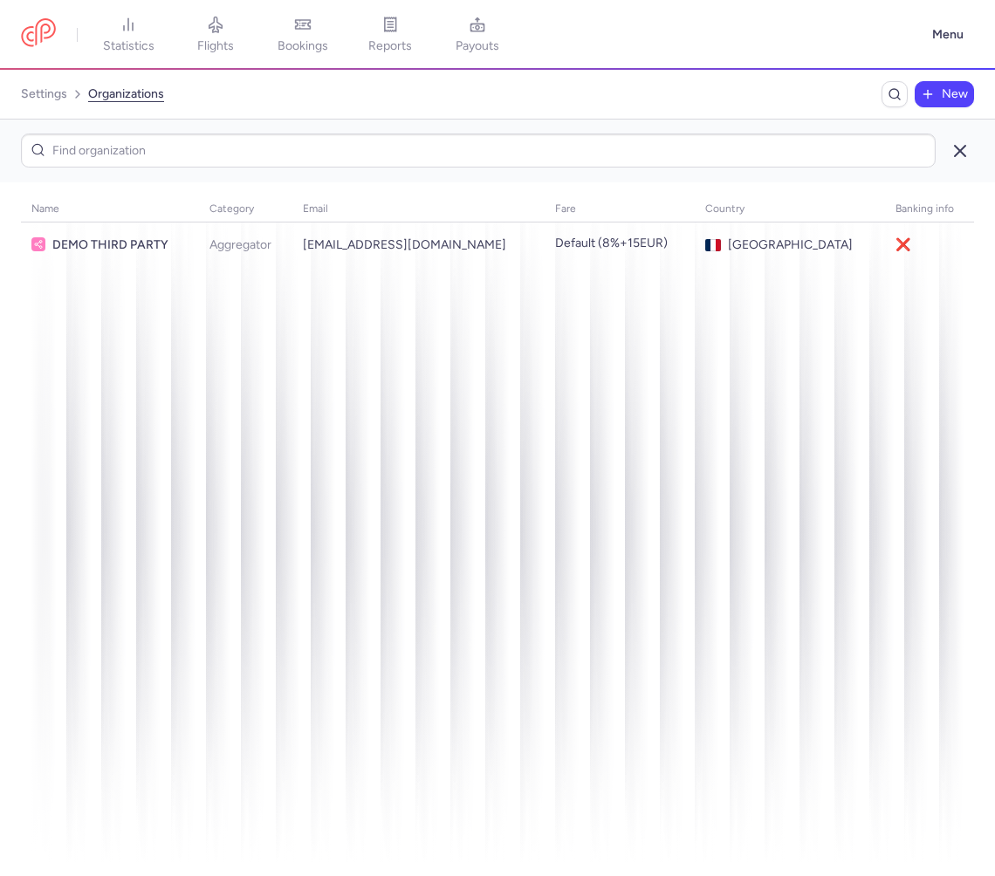
click at [959, 161] on icon "button" at bounding box center [959, 150] width 21 height 21
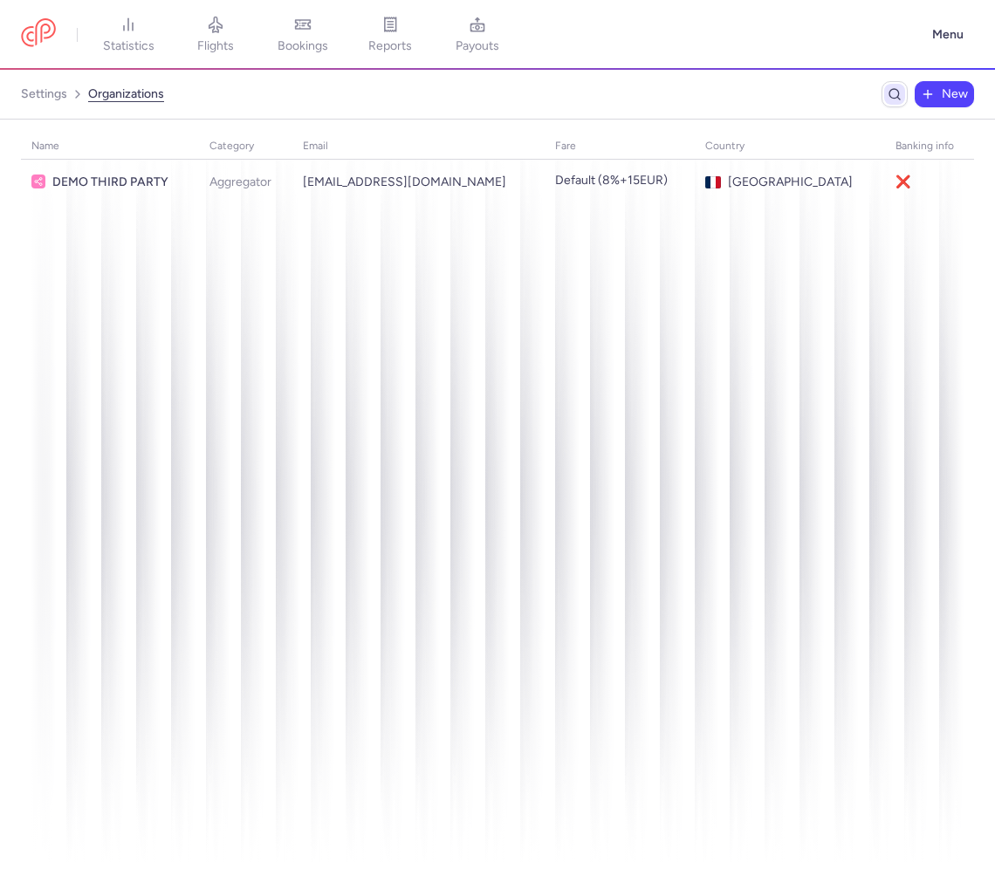
click at [905, 94] on span "Breadcrumb" at bounding box center [894, 94] width 21 height 21
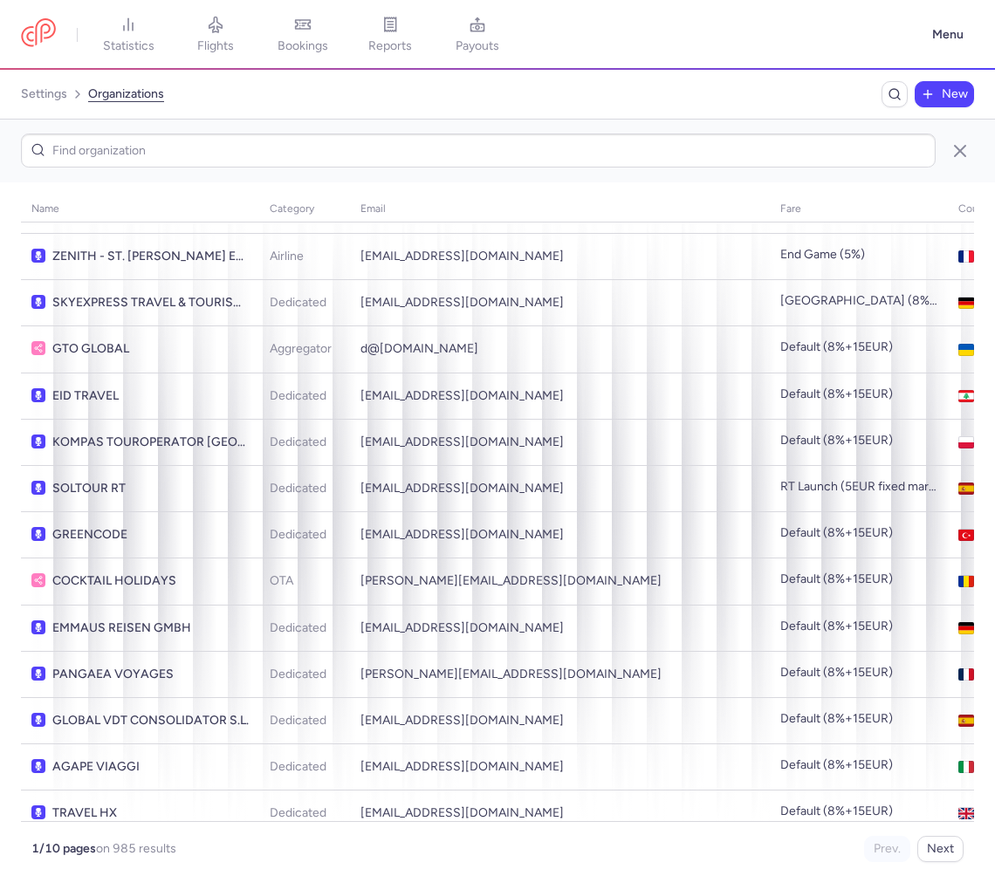
scroll to position [556, 0]
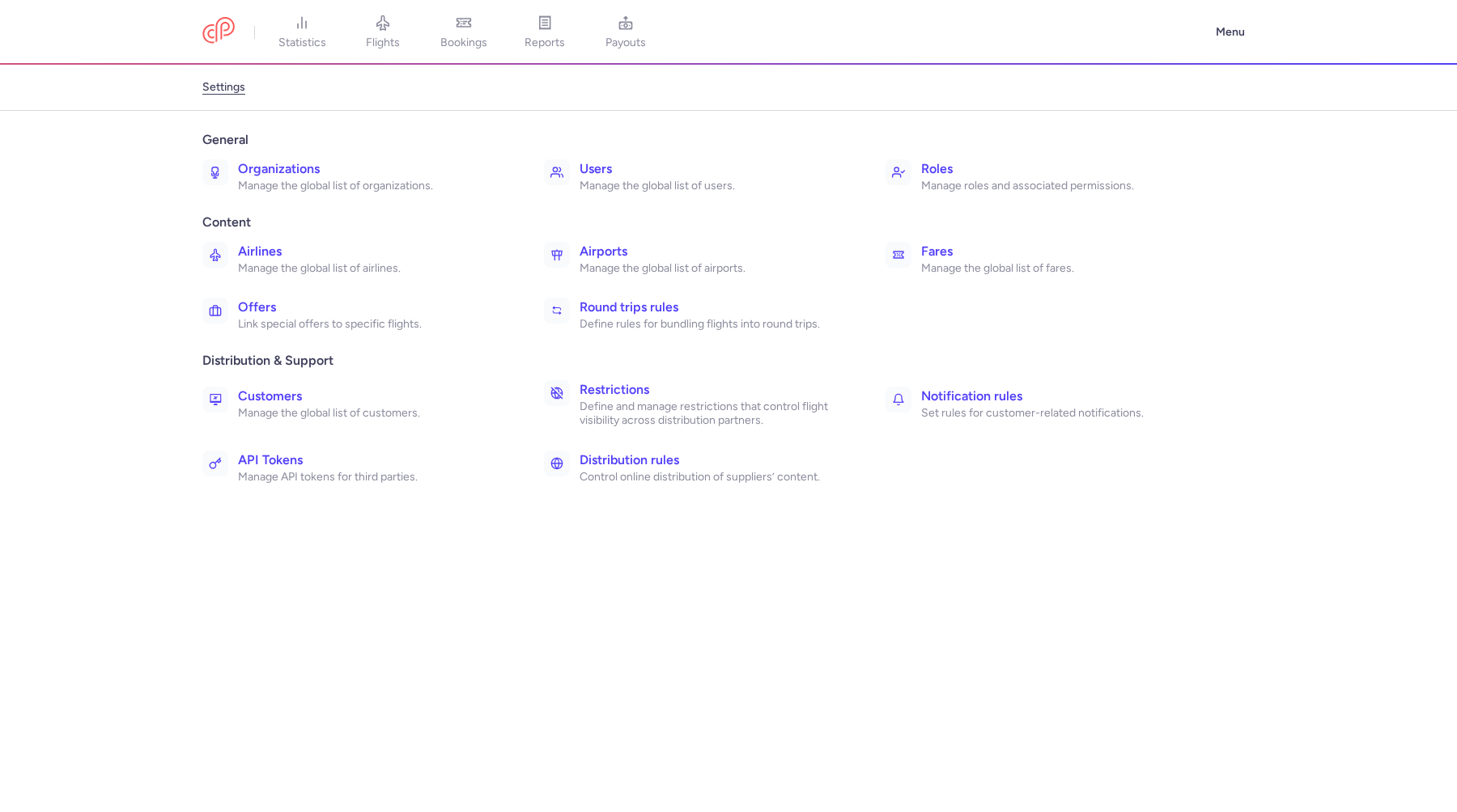
click at [949, 269] on p "Manage the global list of fares." at bounding box center [1055, 269] width 270 height 15
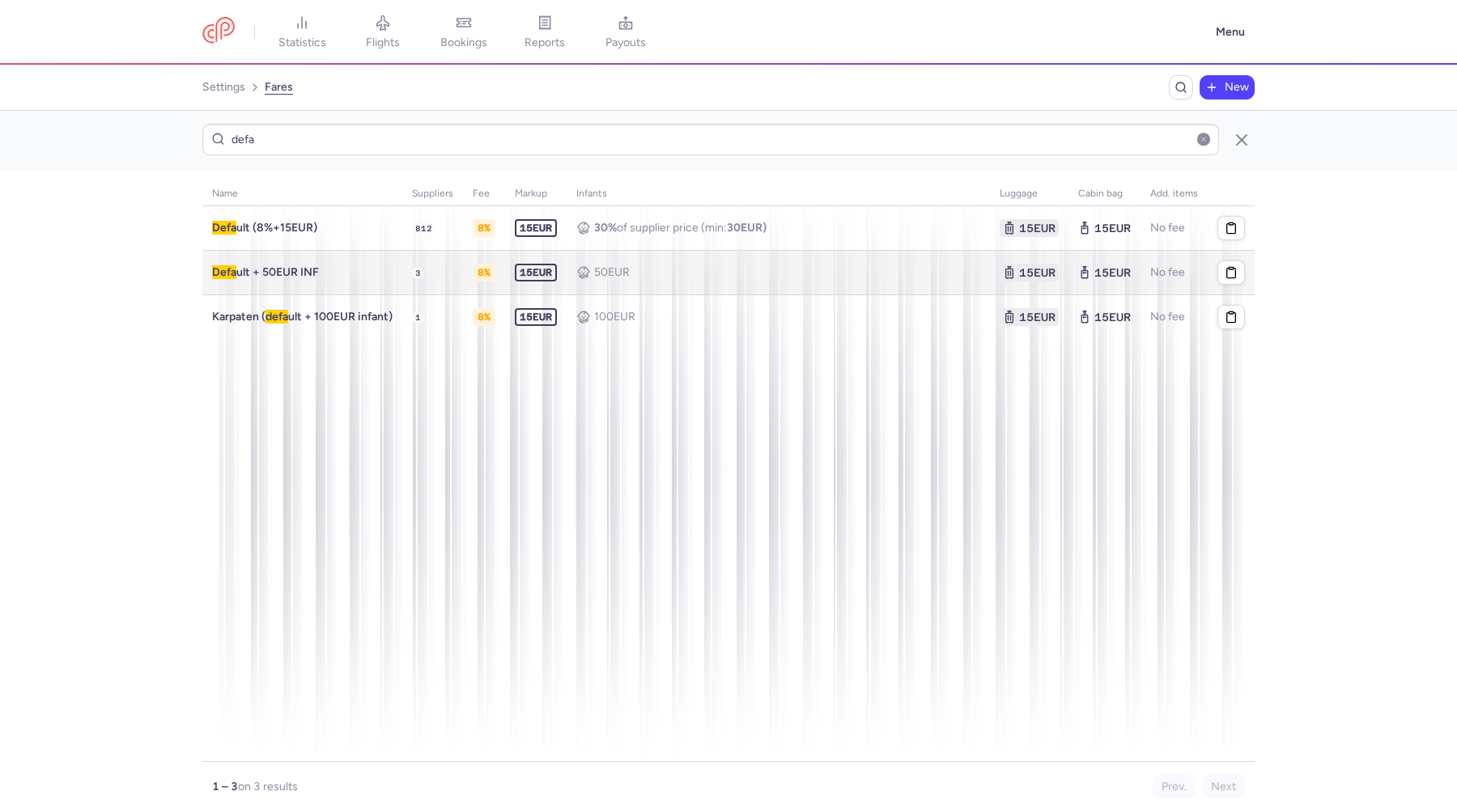
type input "defa"
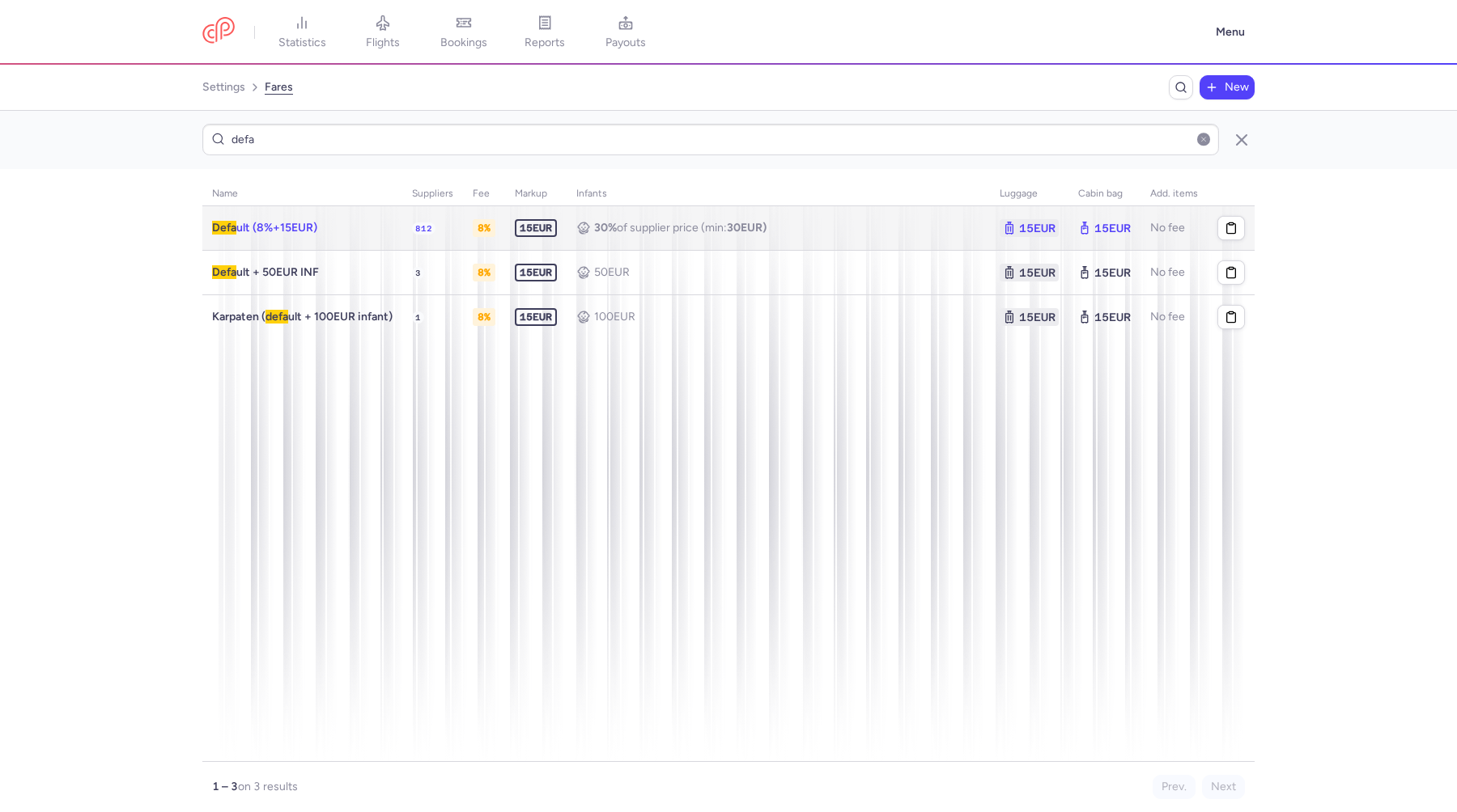
click at [677, 221] on span "30% of supplier price (min: 30 eur)" at bounding box center [681, 228] width 173 height 15
click at [738, 222] on b "30 eur)" at bounding box center [747, 227] width 40 height 14
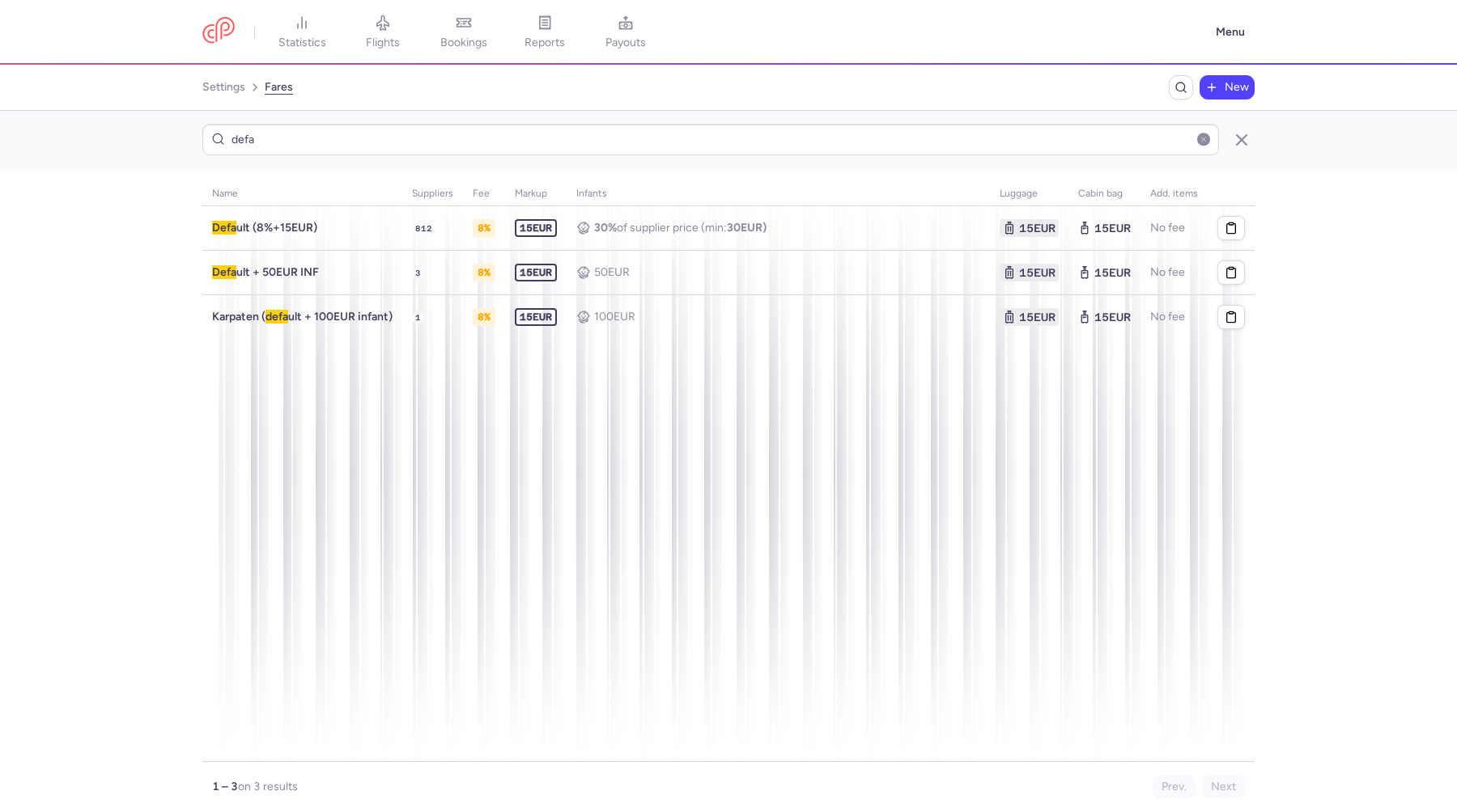
click at [1229, 86] on span "New" at bounding box center [1236, 87] width 24 height 13
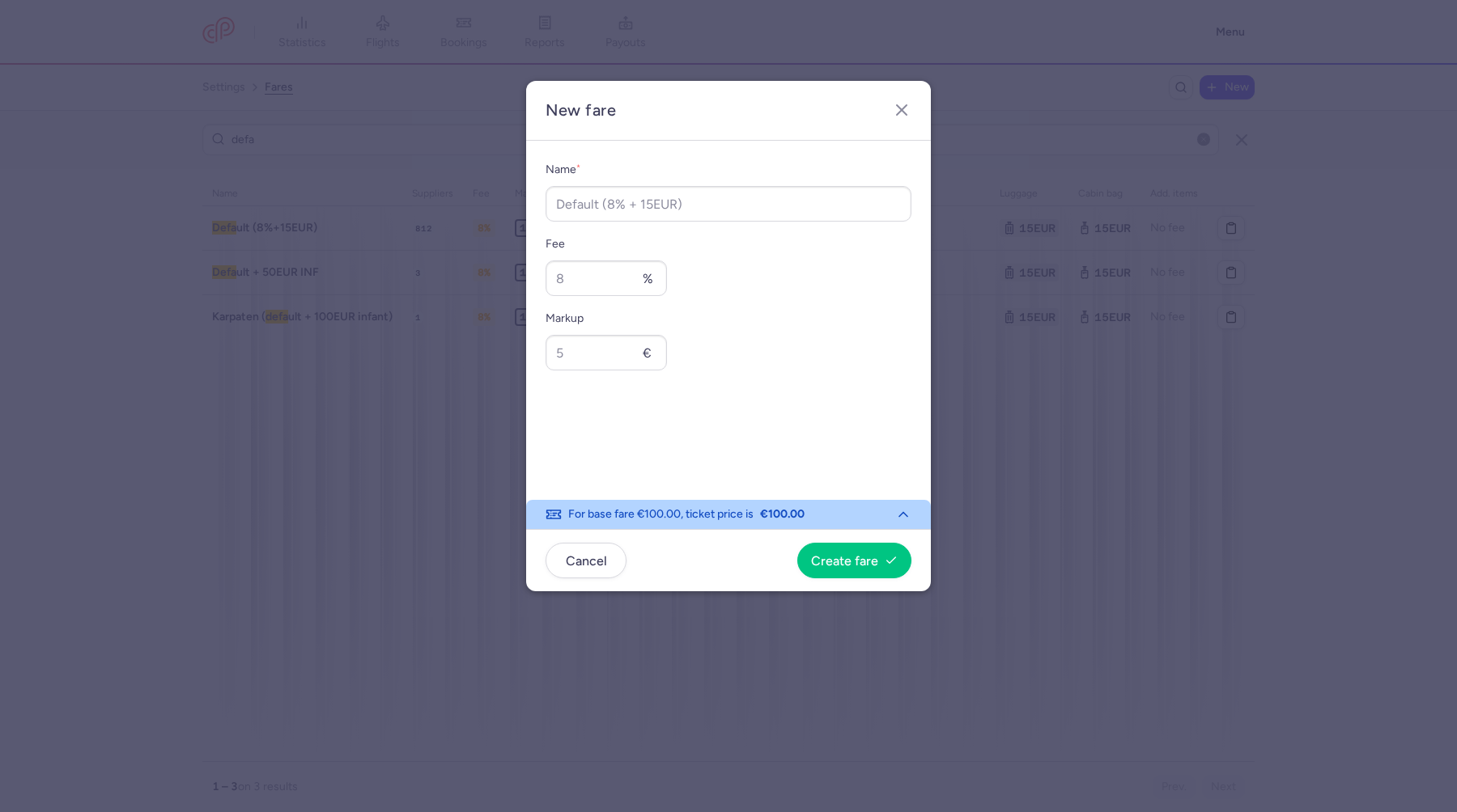
click at [789, 518] on b "€100.00" at bounding box center [782, 514] width 45 height 16
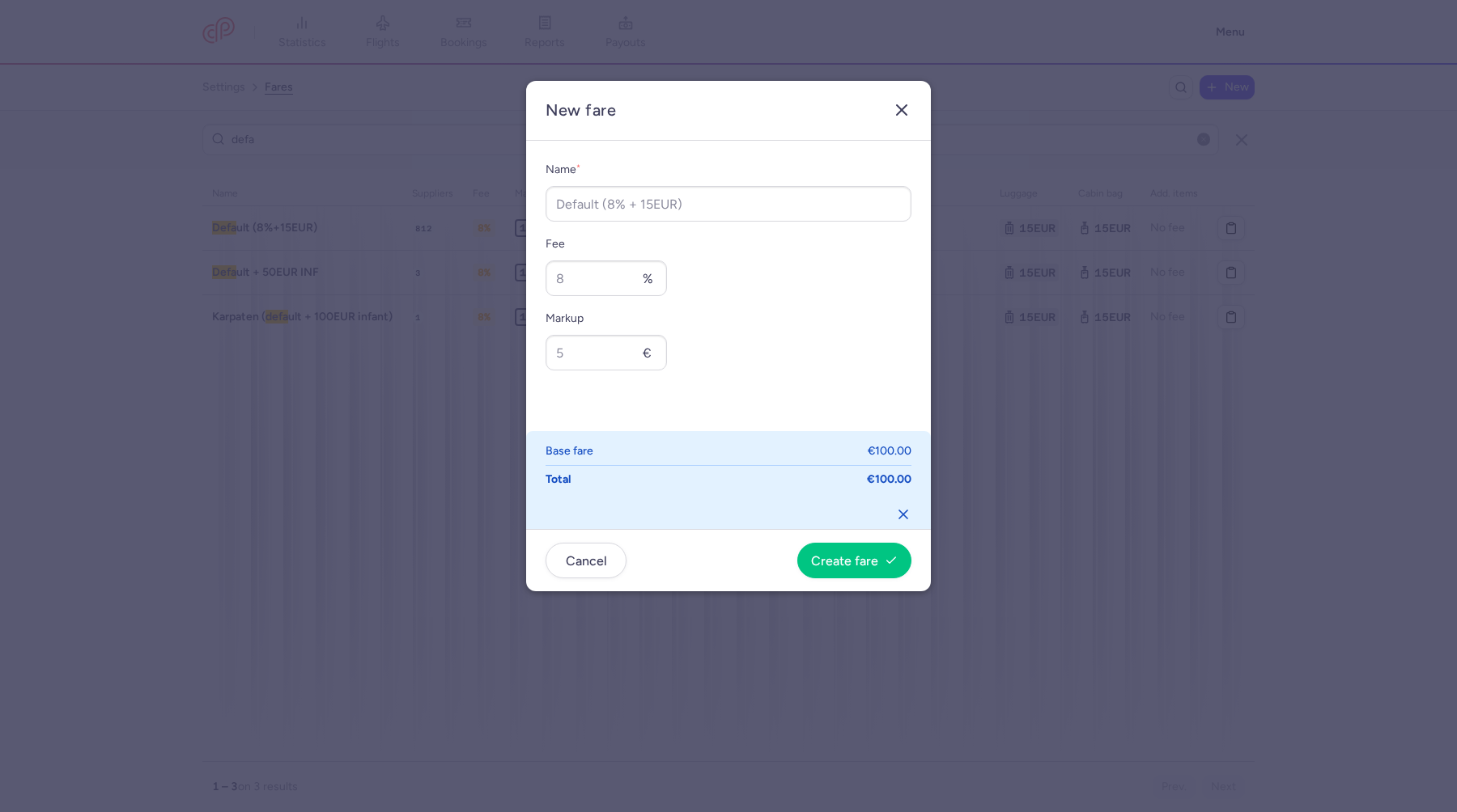
click at [906, 106] on line "button" at bounding box center [901, 109] width 9 height 9
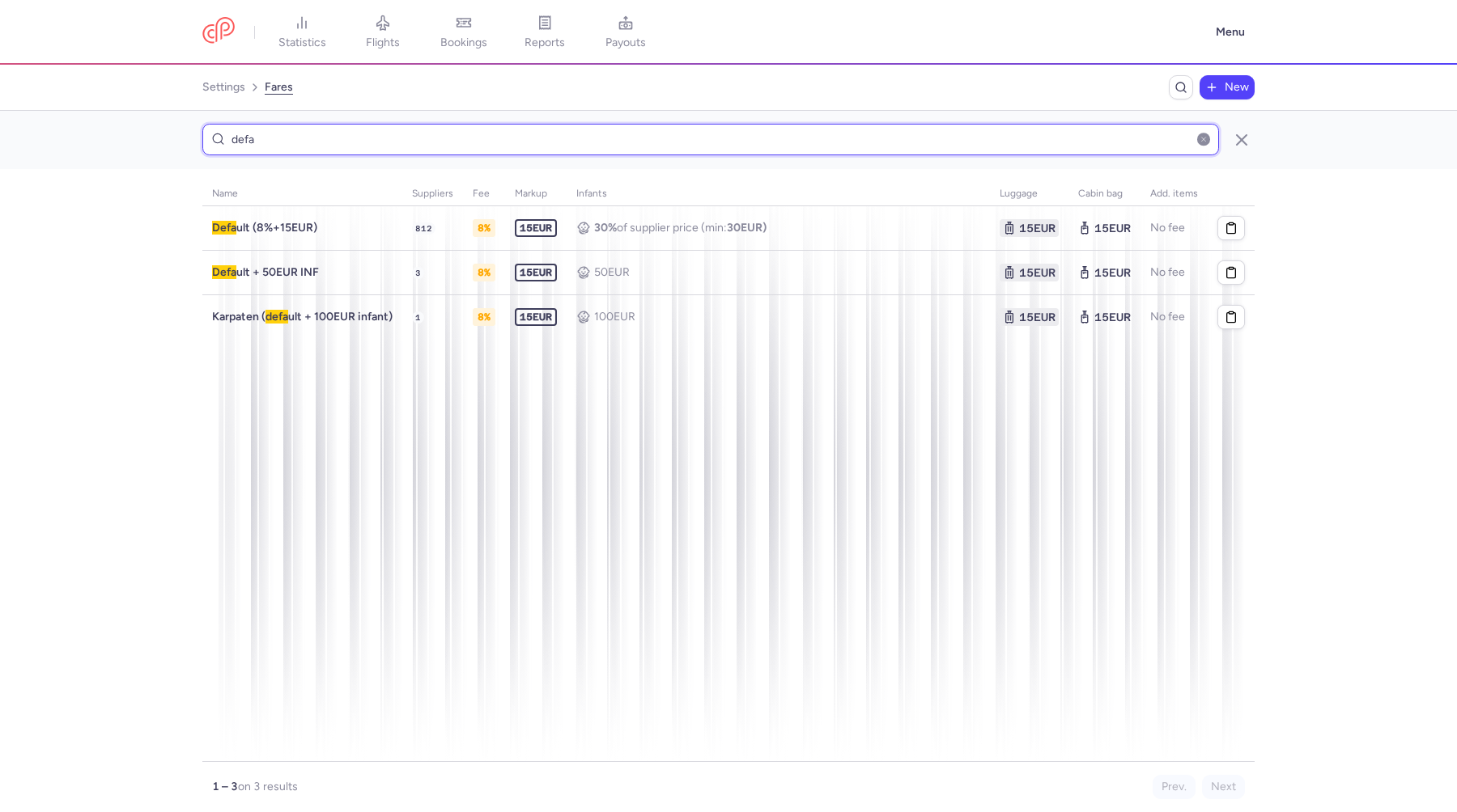
click at [412, 147] on input "defa" at bounding box center [710, 140] width 1016 height 32
click at [220, 81] on link "settings" at bounding box center [224, 87] width 43 height 26
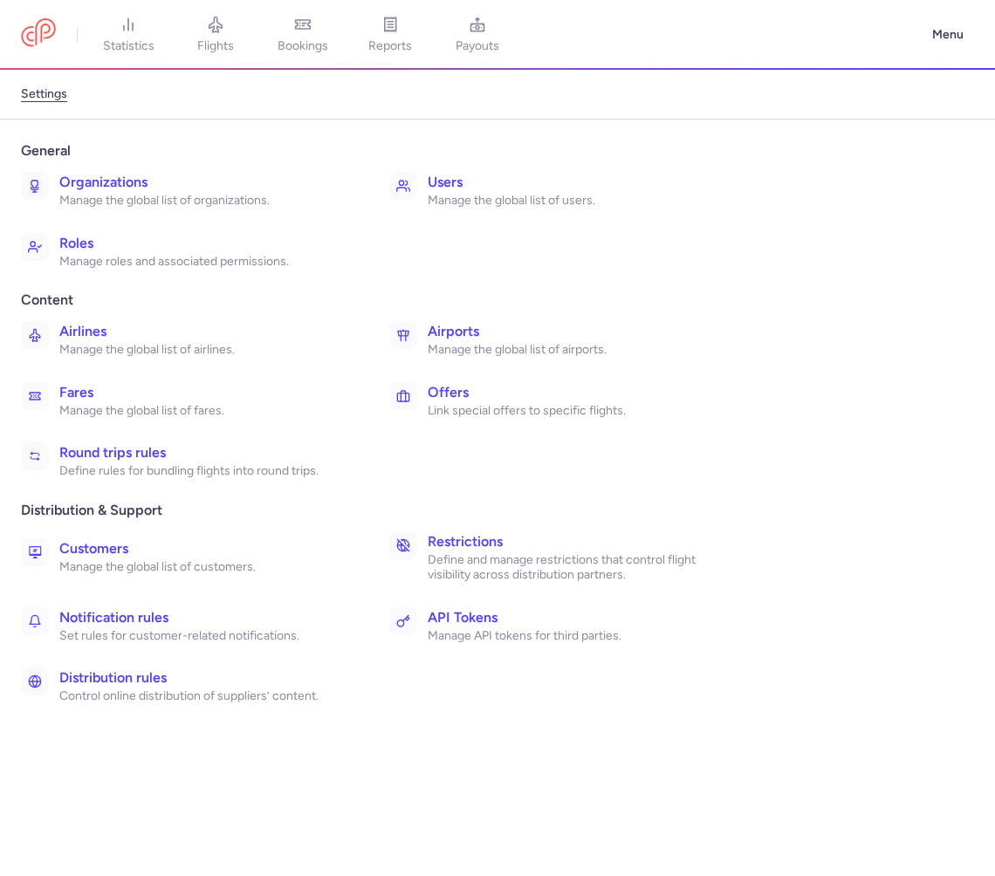
click at [251, 204] on p "Manage the global list of organizations." at bounding box center [204, 201] width 291 height 16
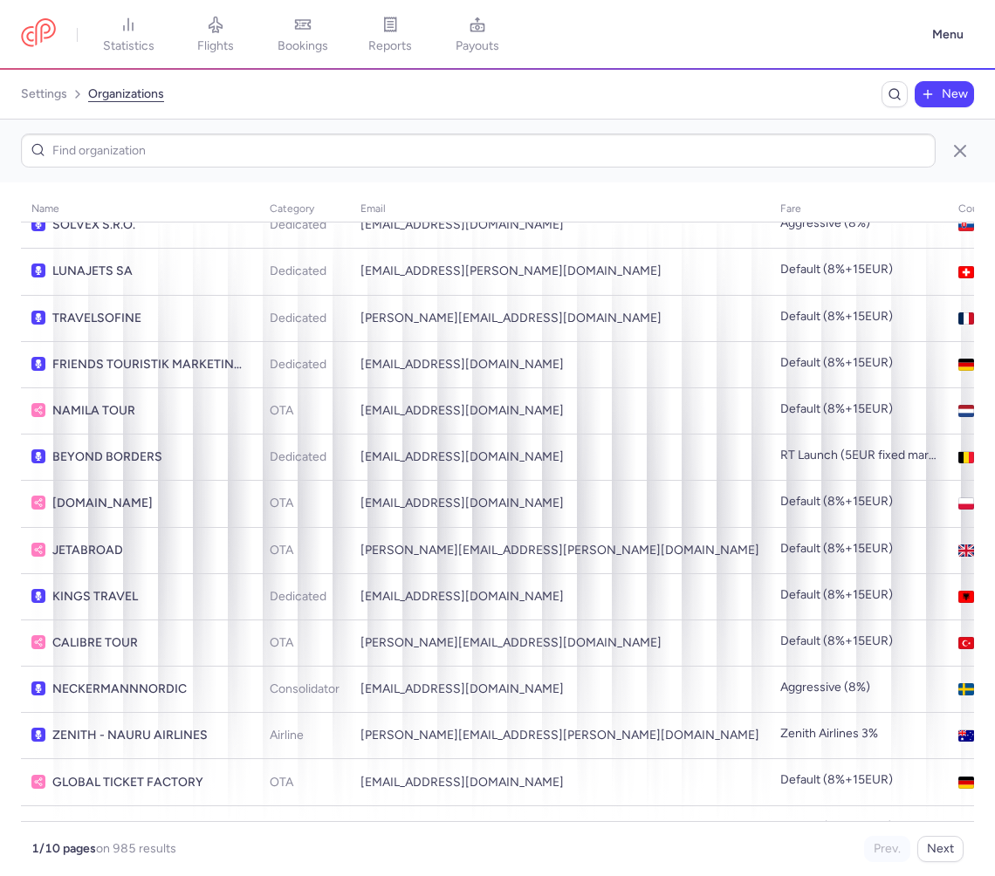
scroll to position [1368, 0]
